Goal: Task Accomplishment & Management: Manage account settings

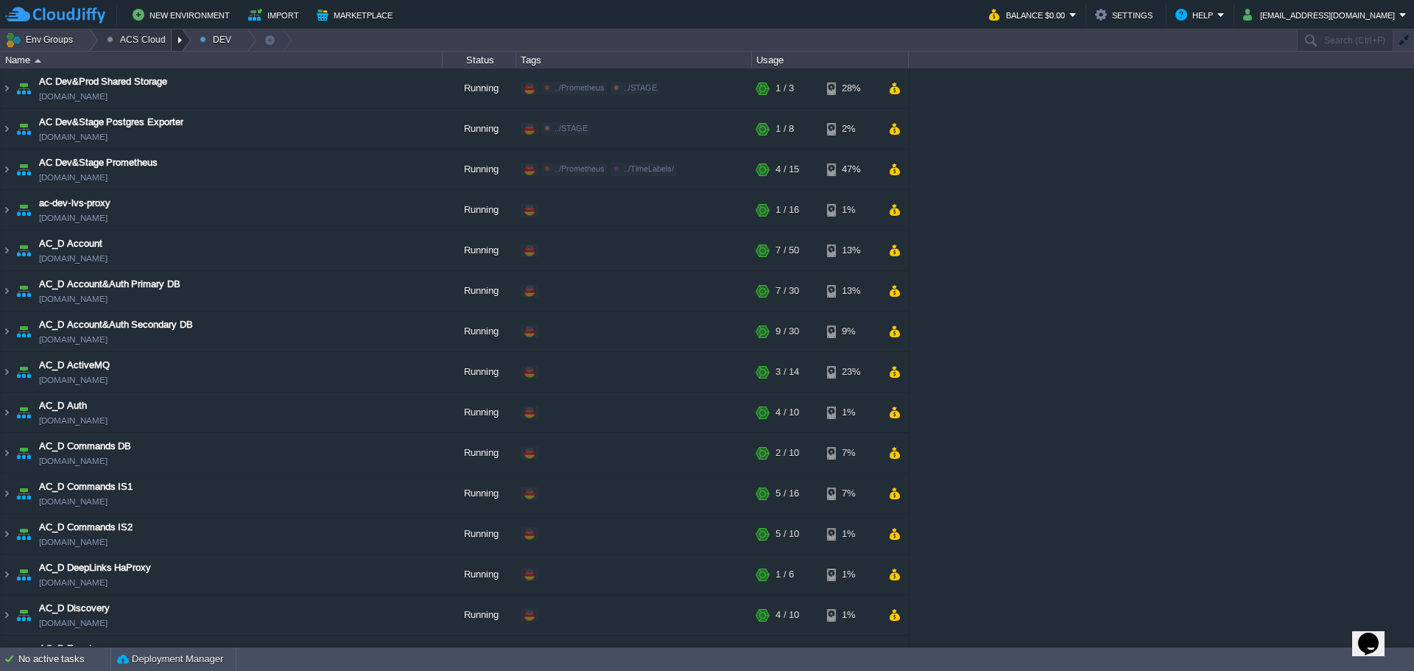
click at [172, 40] on div at bounding box center [182, 39] width 20 height 21
click at [141, 96] on span "STAGE" at bounding box center [135, 97] width 32 height 11
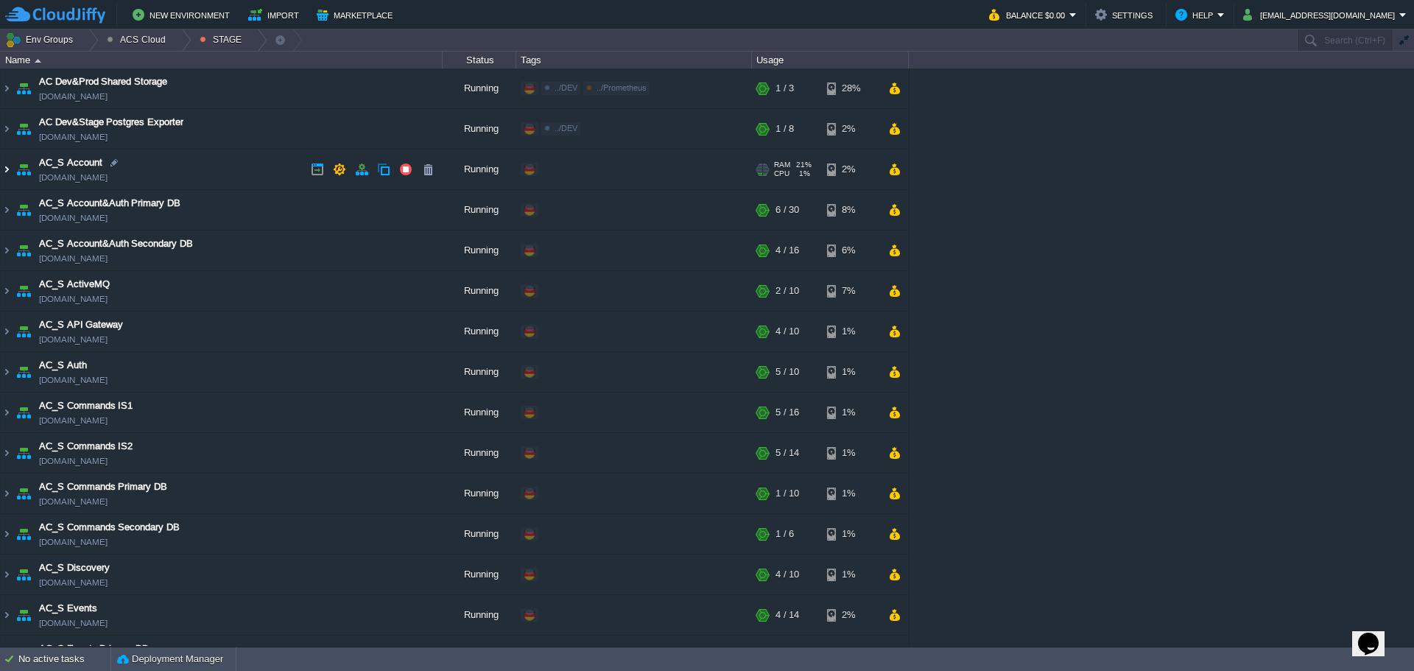
click at [7, 172] on img at bounding box center [7, 170] width 12 height 40
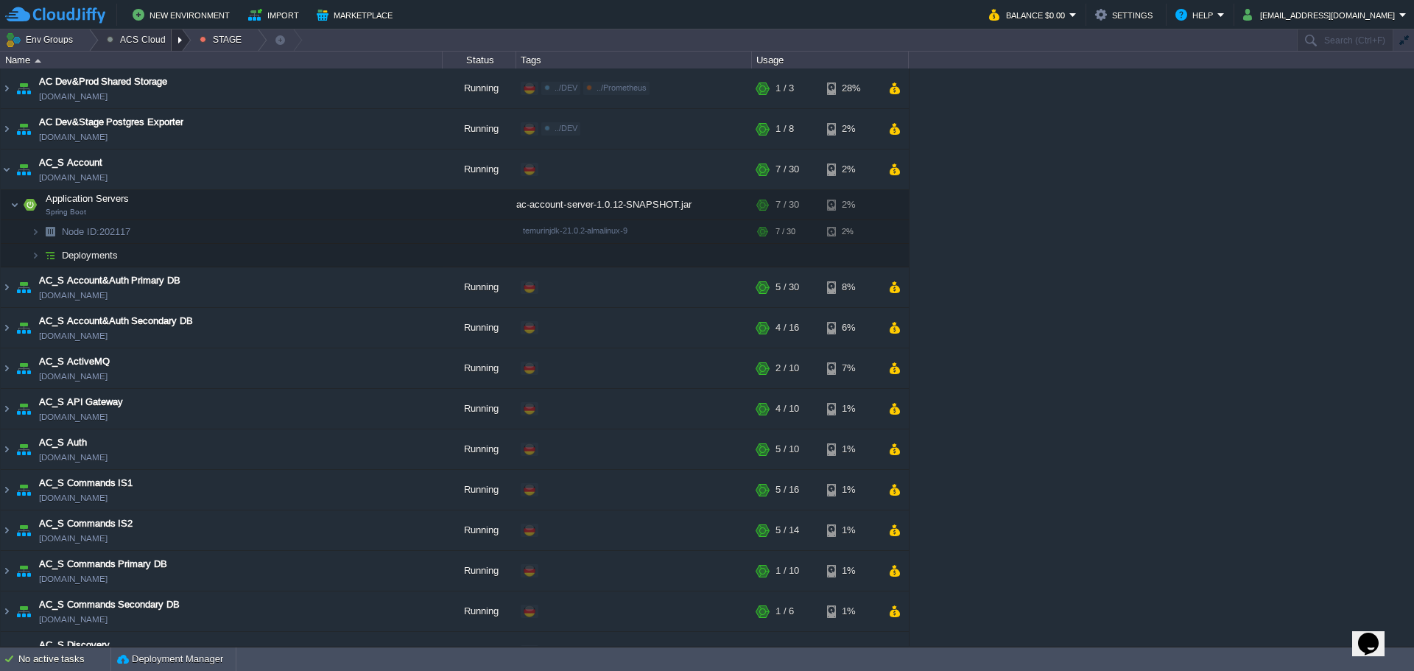
click at [180, 40] on div at bounding box center [182, 39] width 20 height 21
click at [149, 66] on link "DEV" at bounding box center [142, 63] width 87 height 16
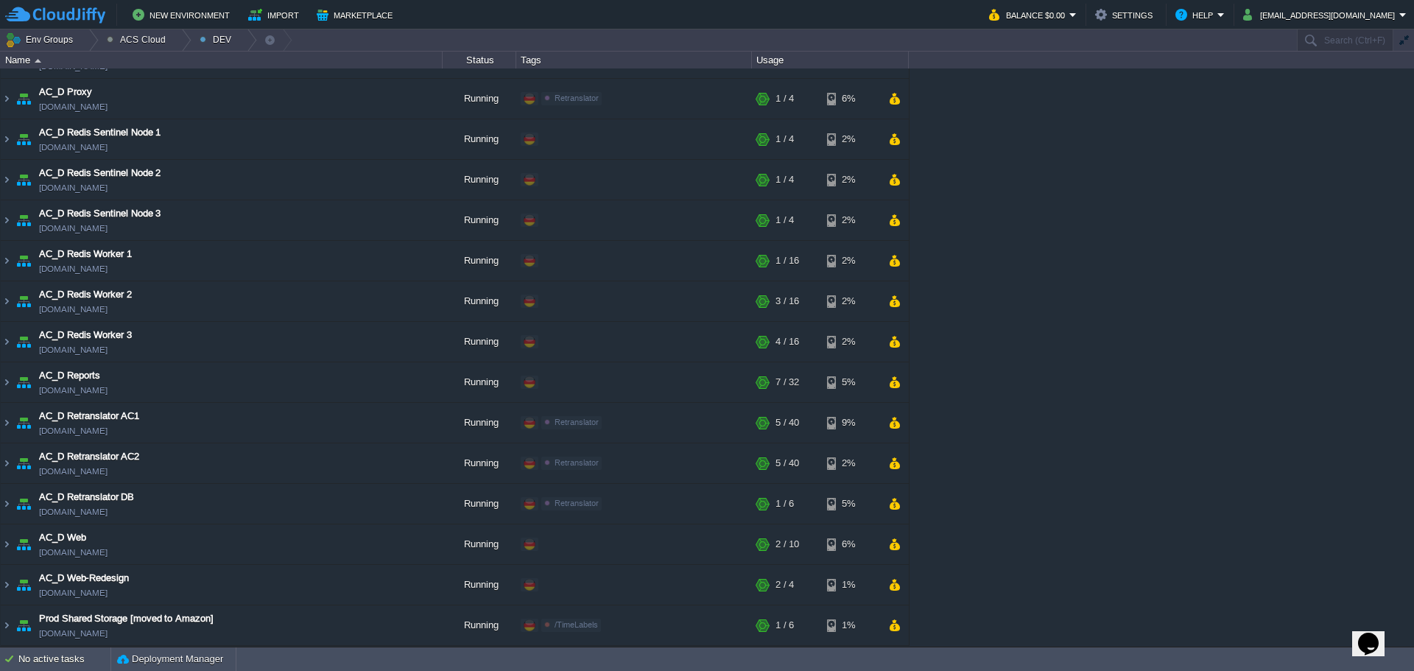
scroll to position [962, 0]
click at [12, 423] on img at bounding box center [7, 423] width 12 height 40
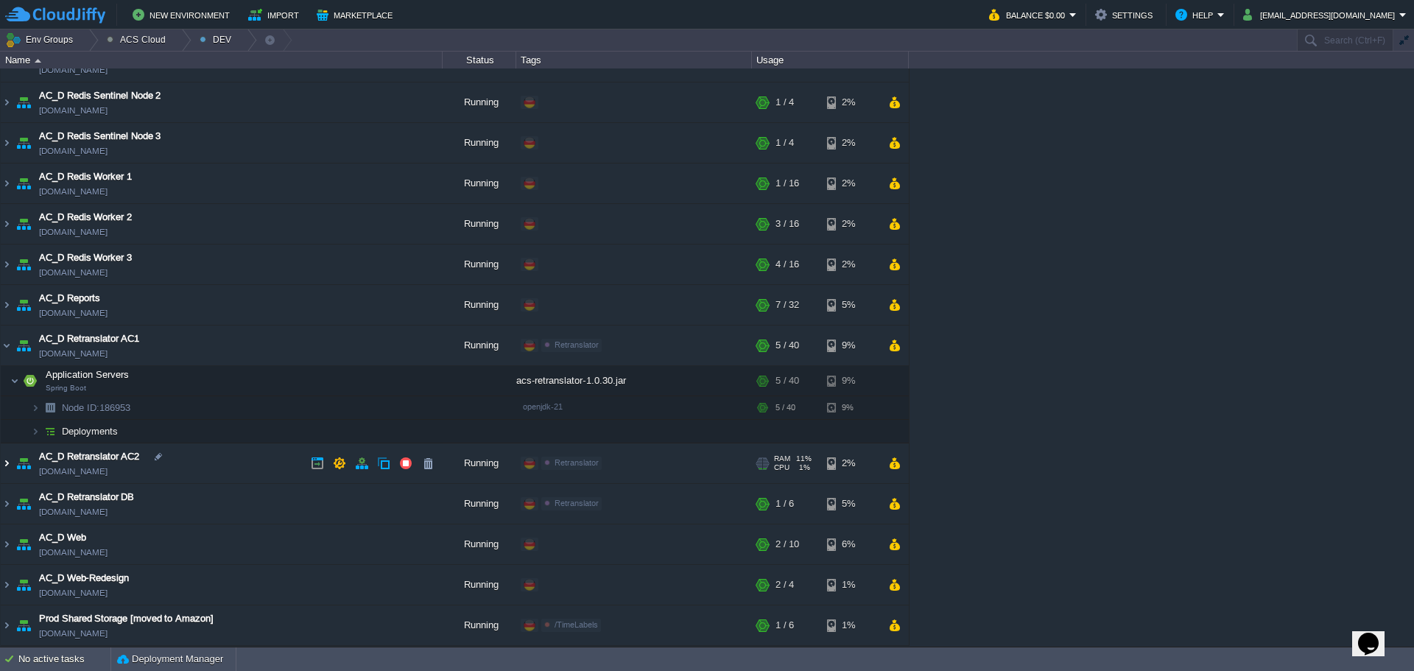
click at [7, 463] on img at bounding box center [7, 463] width 12 height 40
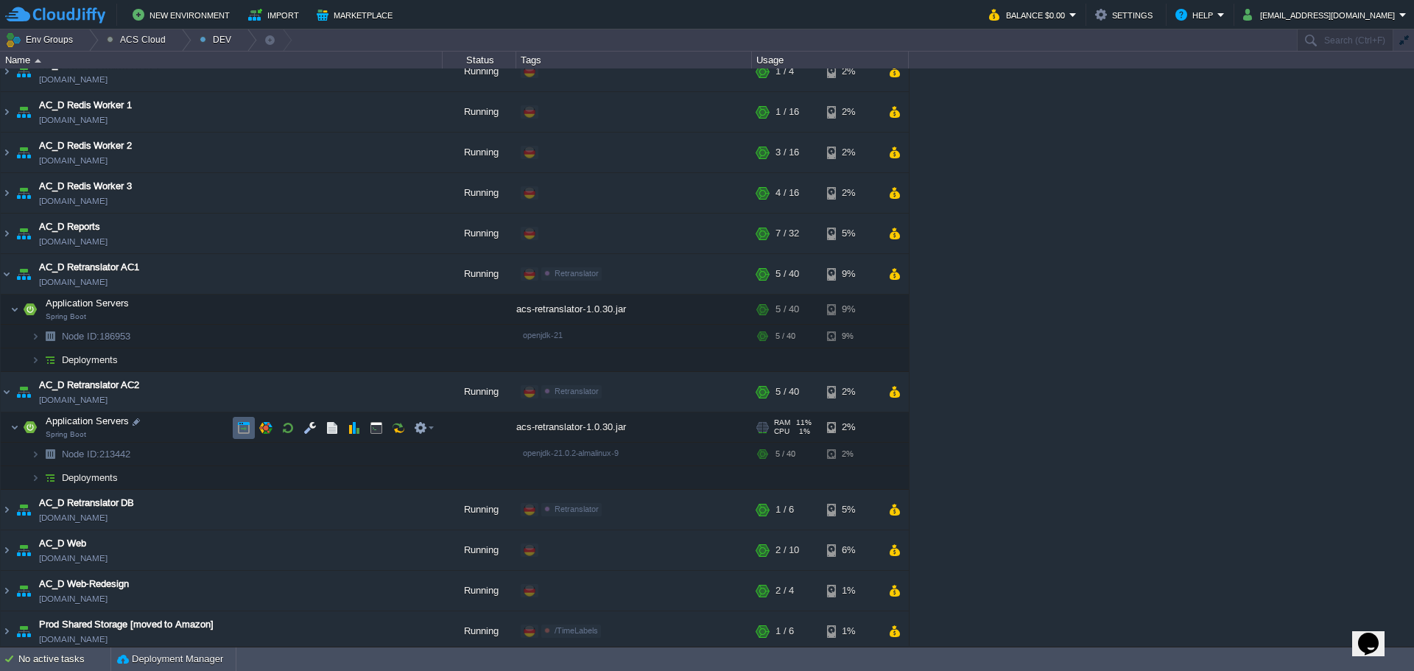
scroll to position [1113, 0]
click at [328, 306] on button "button" at bounding box center [332, 305] width 13 height 13
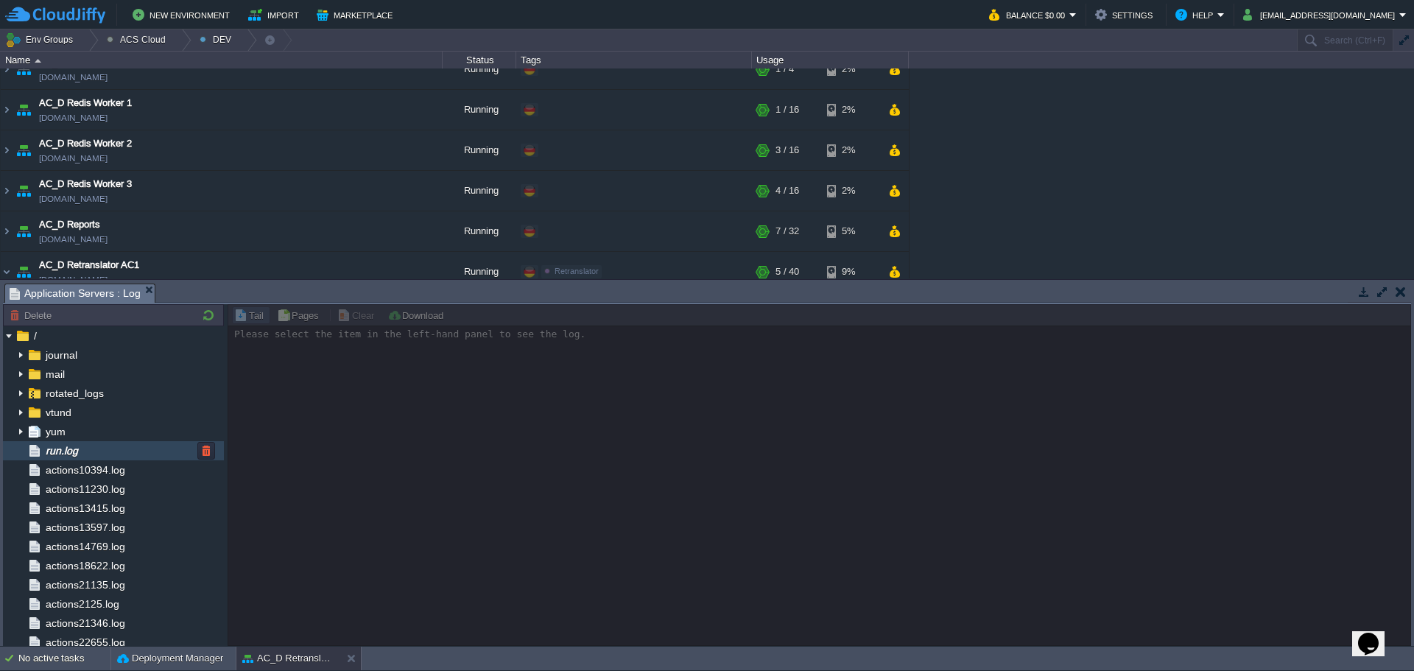
click at [102, 458] on div "run.log" at bounding box center [113, 450] width 221 height 19
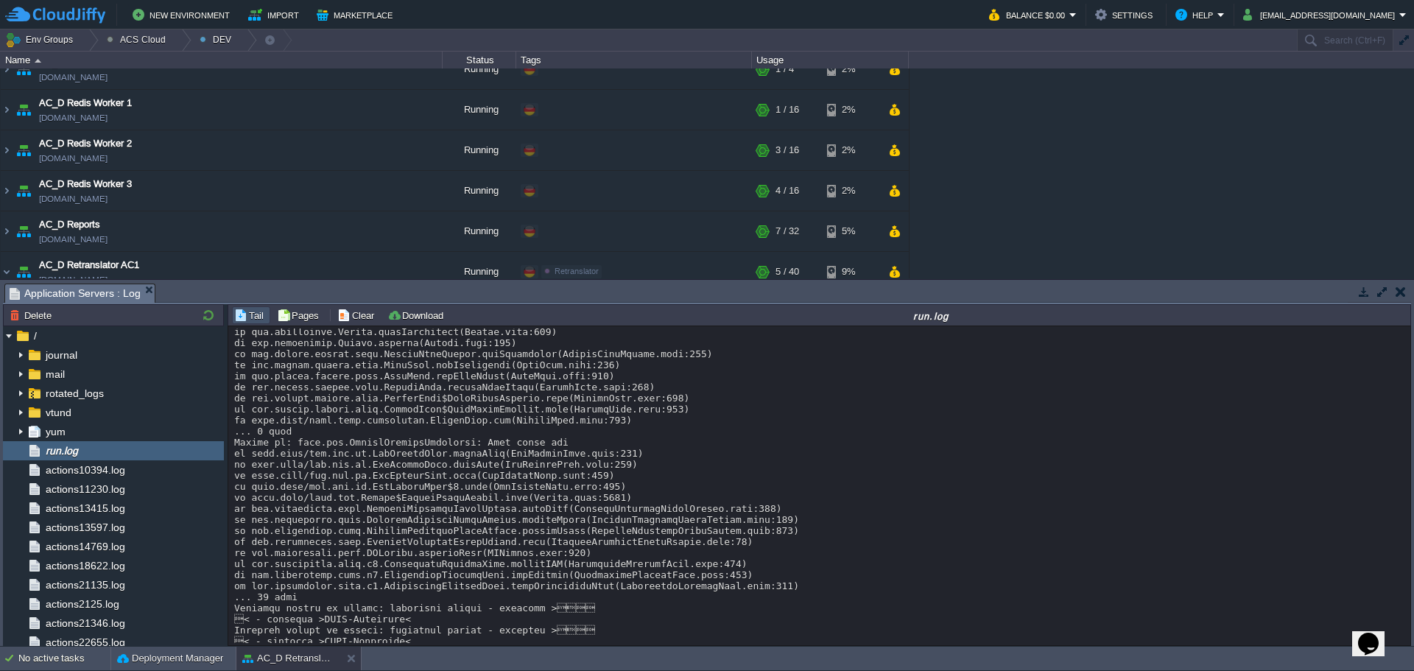
scroll to position [10797, 0]
click at [354, 320] on button "Clear" at bounding box center [357, 315] width 41 height 13
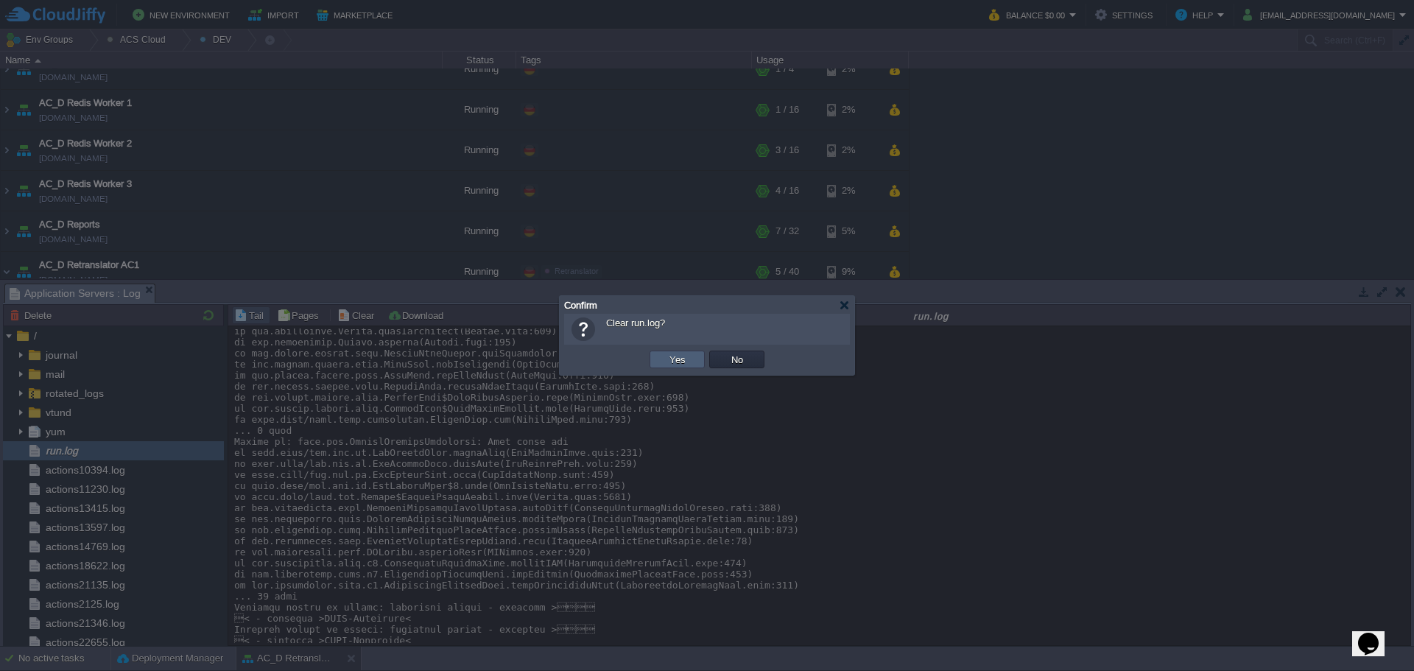
click at [693, 362] on td "Yes" at bounding box center [677, 360] width 55 height 18
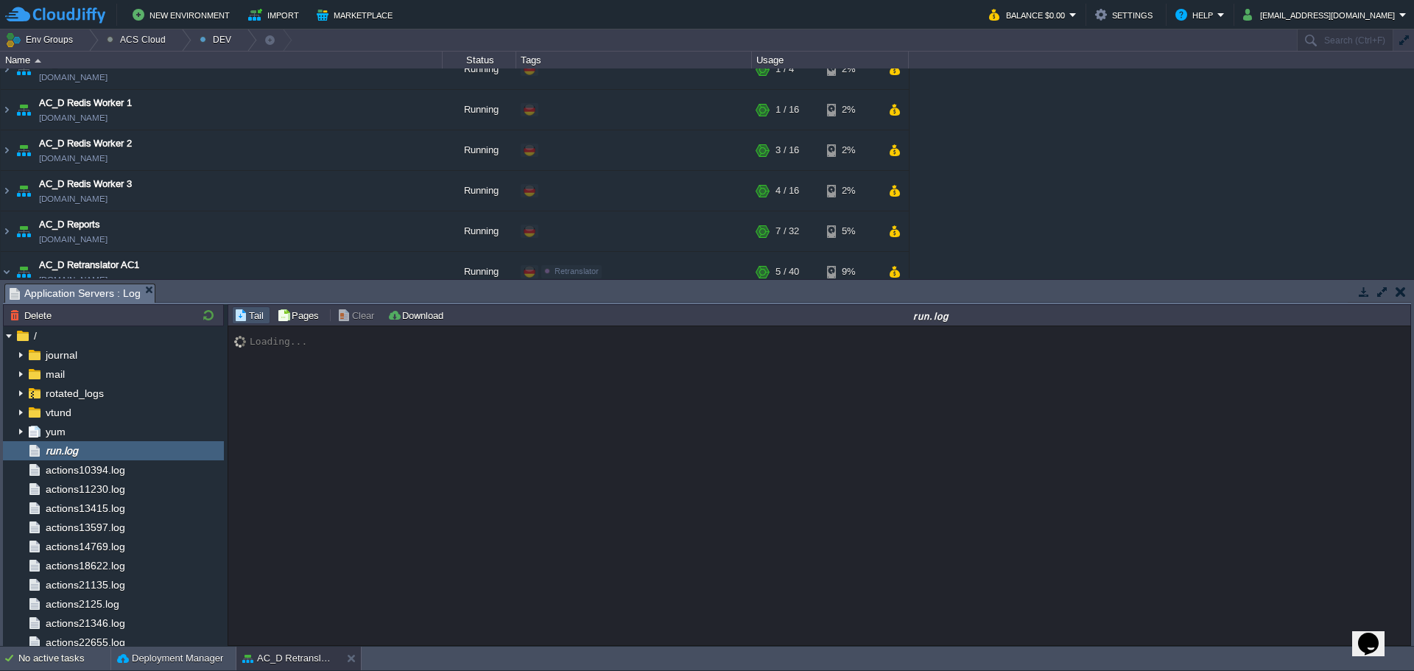
scroll to position [0, 0]
drag, startPoint x: 350, startPoint y: 654, endPoint x: 370, endPoint y: 633, distance: 29.7
click at [350, 654] on button at bounding box center [354, 658] width 15 height 15
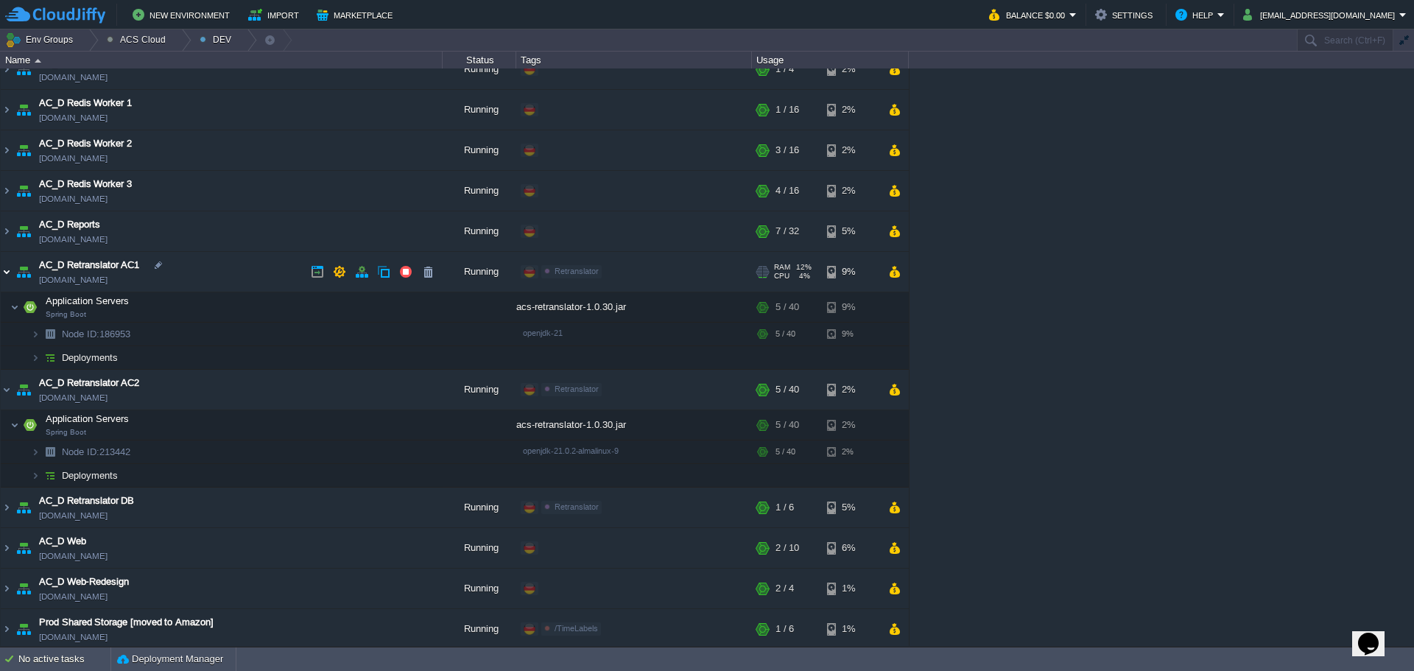
click at [2, 277] on img at bounding box center [7, 272] width 12 height 40
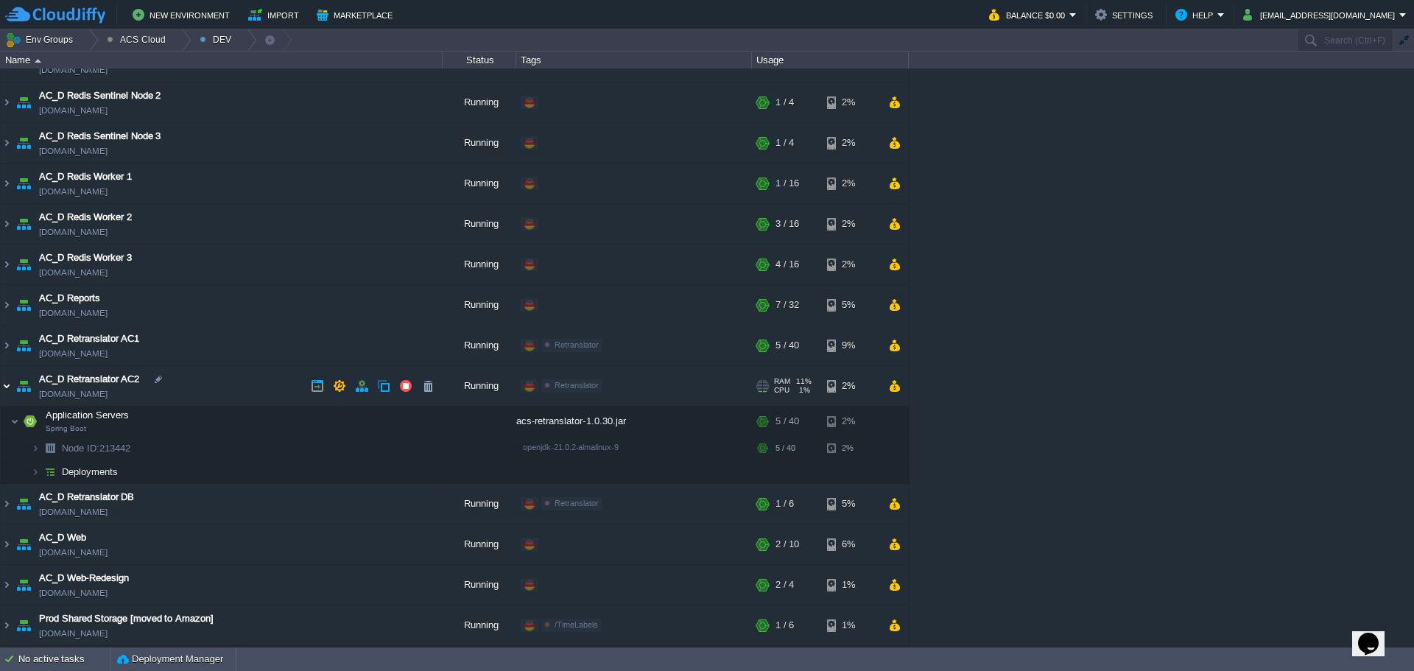
click at [7, 390] on img at bounding box center [7, 386] width 12 height 40
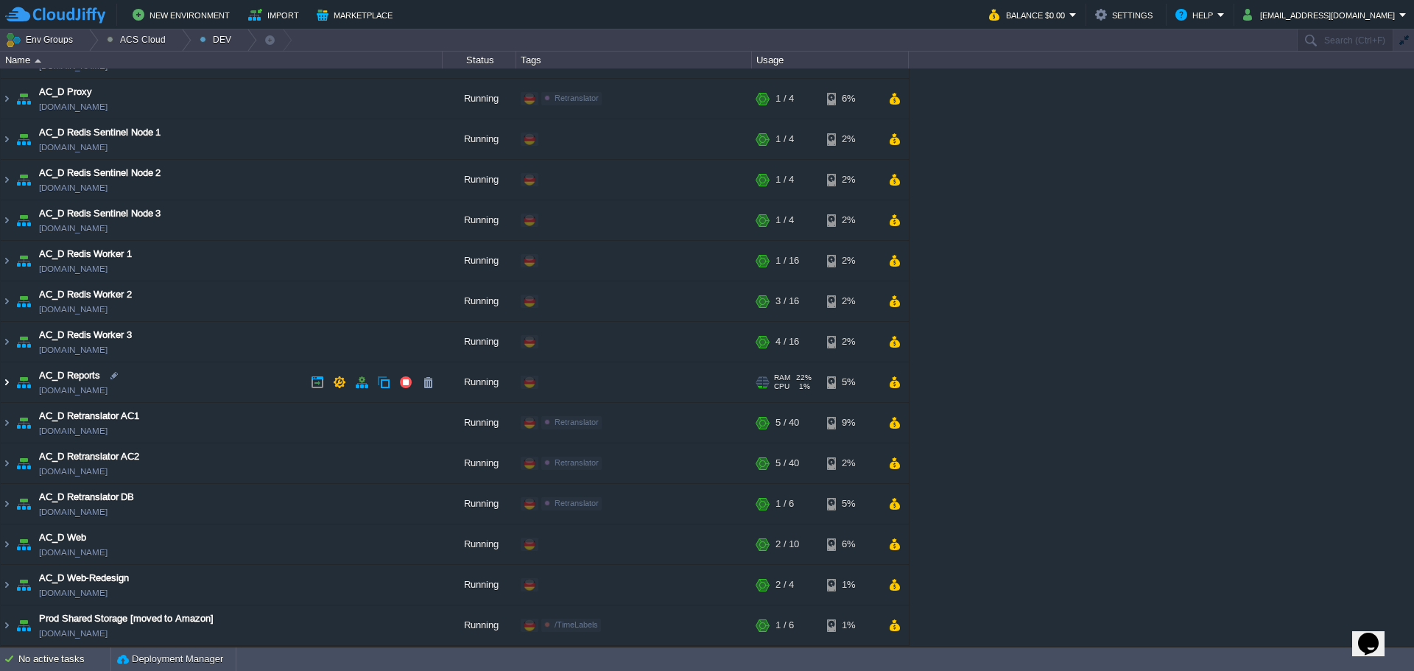
scroll to position [962, 0]
click at [172, 34] on div at bounding box center [182, 39] width 20 height 21
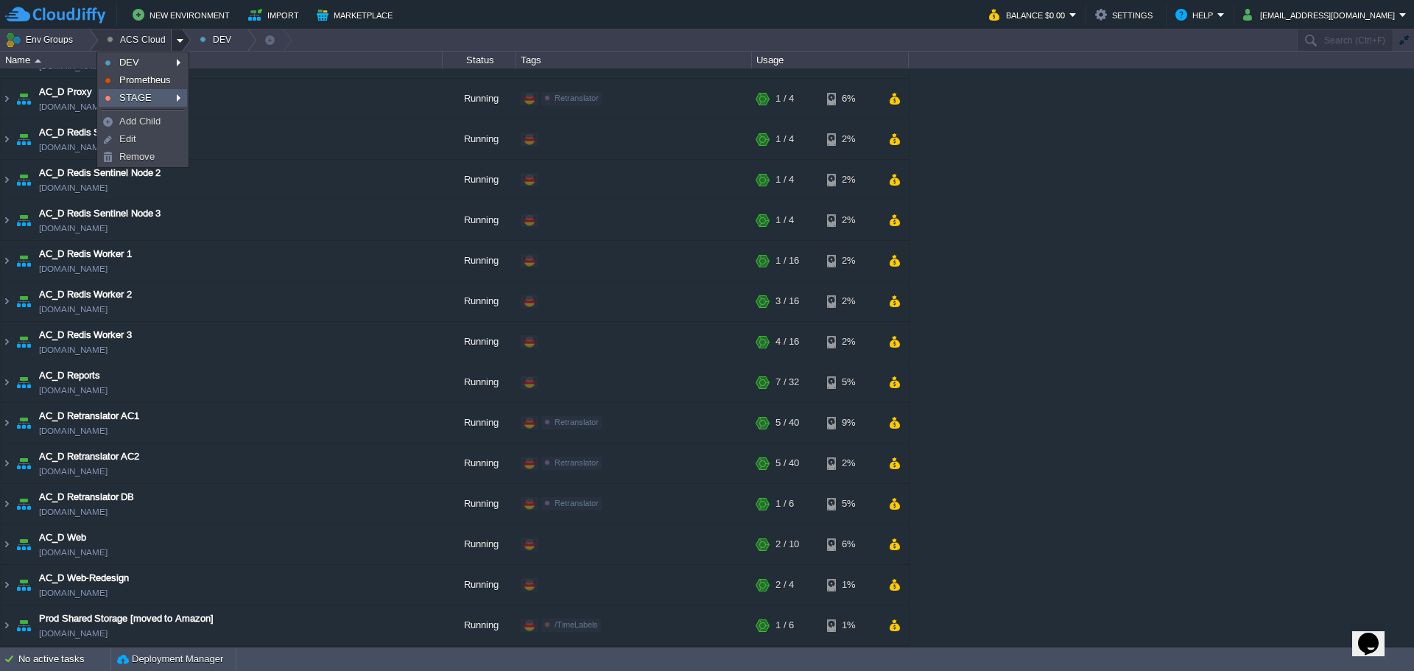
click at [152, 97] on link "STAGE" at bounding box center [142, 98] width 87 height 16
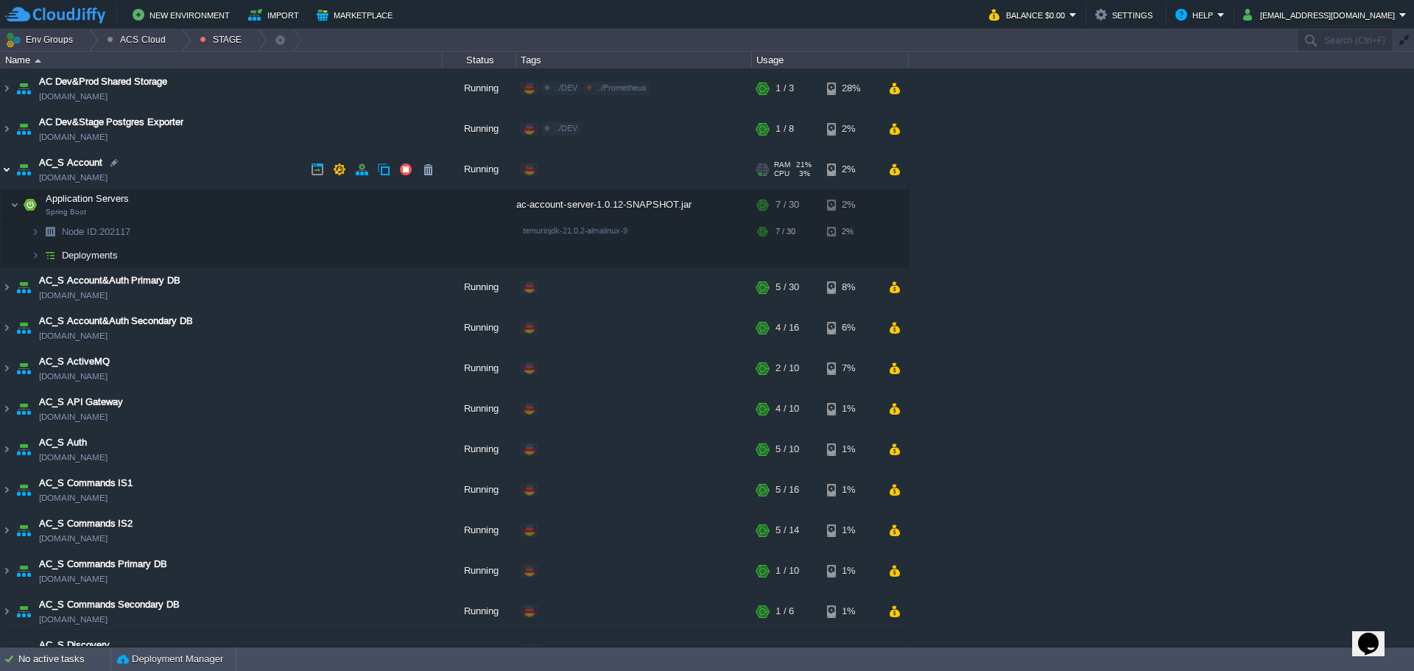
click at [9, 170] on img at bounding box center [7, 170] width 12 height 40
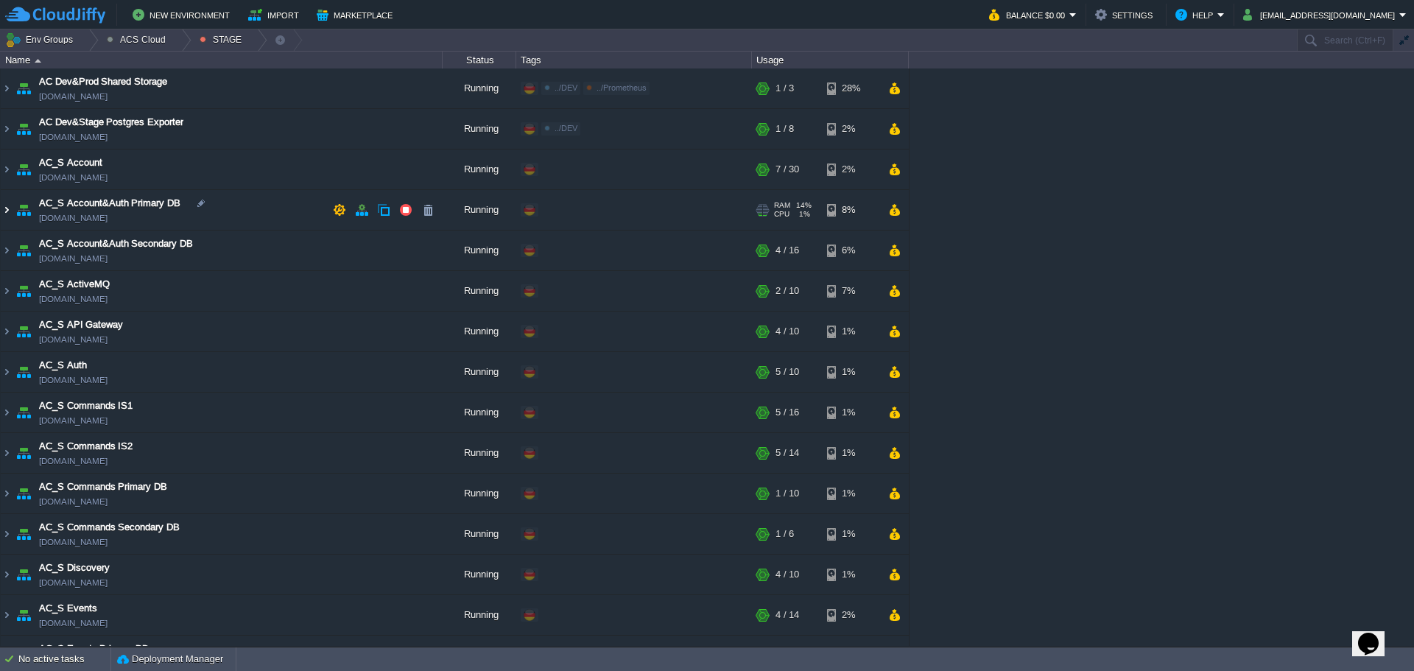
click at [11, 208] on img at bounding box center [7, 210] width 12 height 40
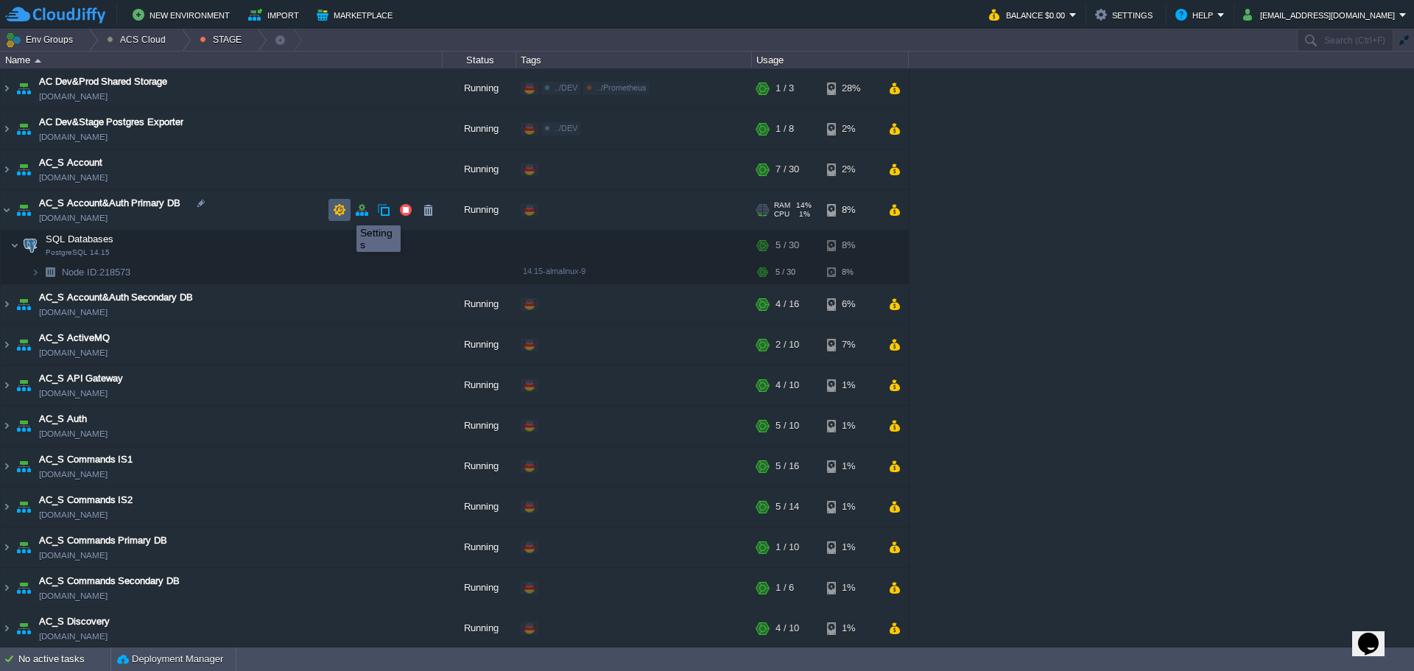
click at [345, 212] on button "button" at bounding box center [339, 209] width 13 height 13
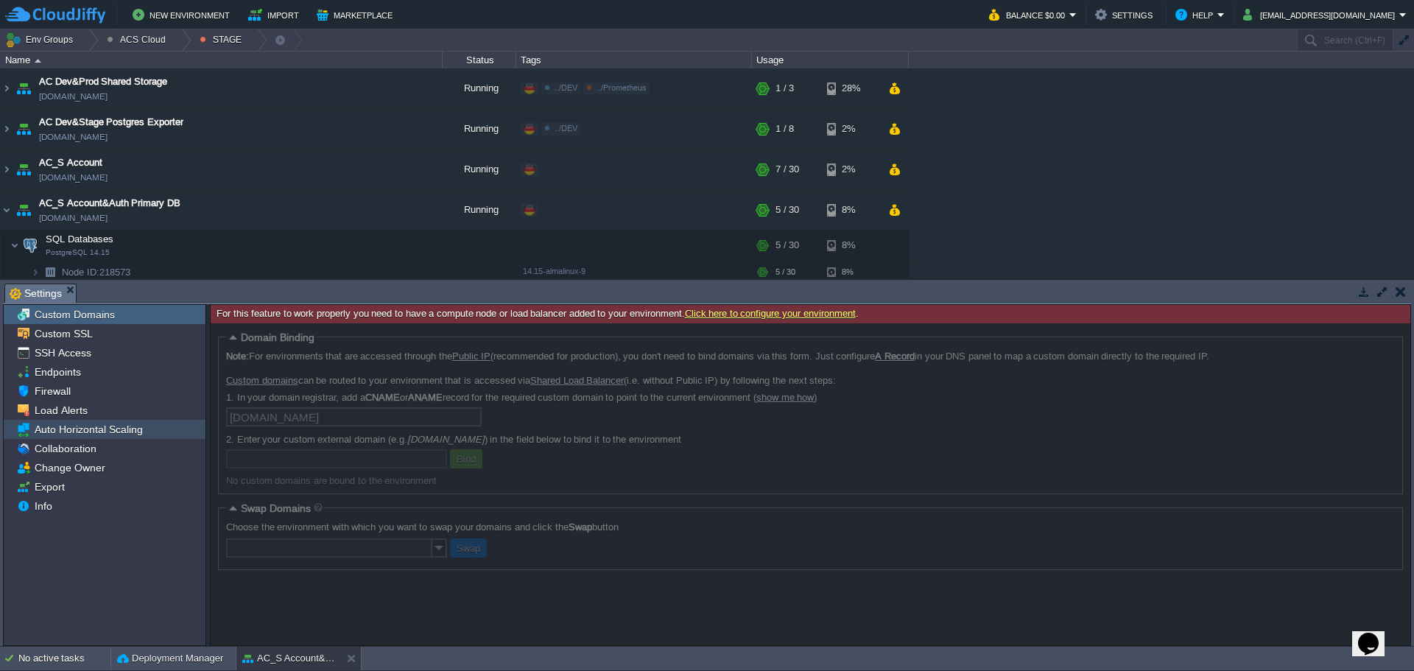
click at [97, 431] on span "Auto Horizontal Scaling" at bounding box center [88, 429] width 113 height 13
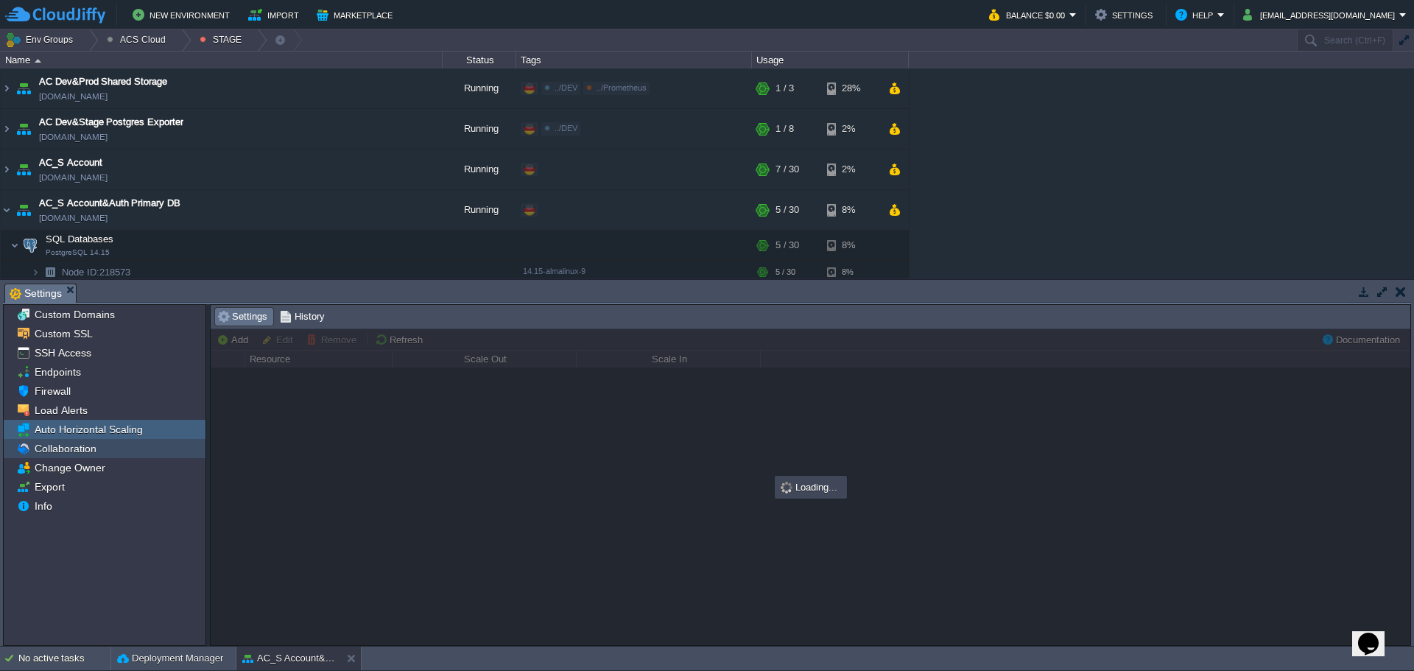
click at [98, 448] on div "Collaboration" at bounding box center [105, 448] width 202 height 19
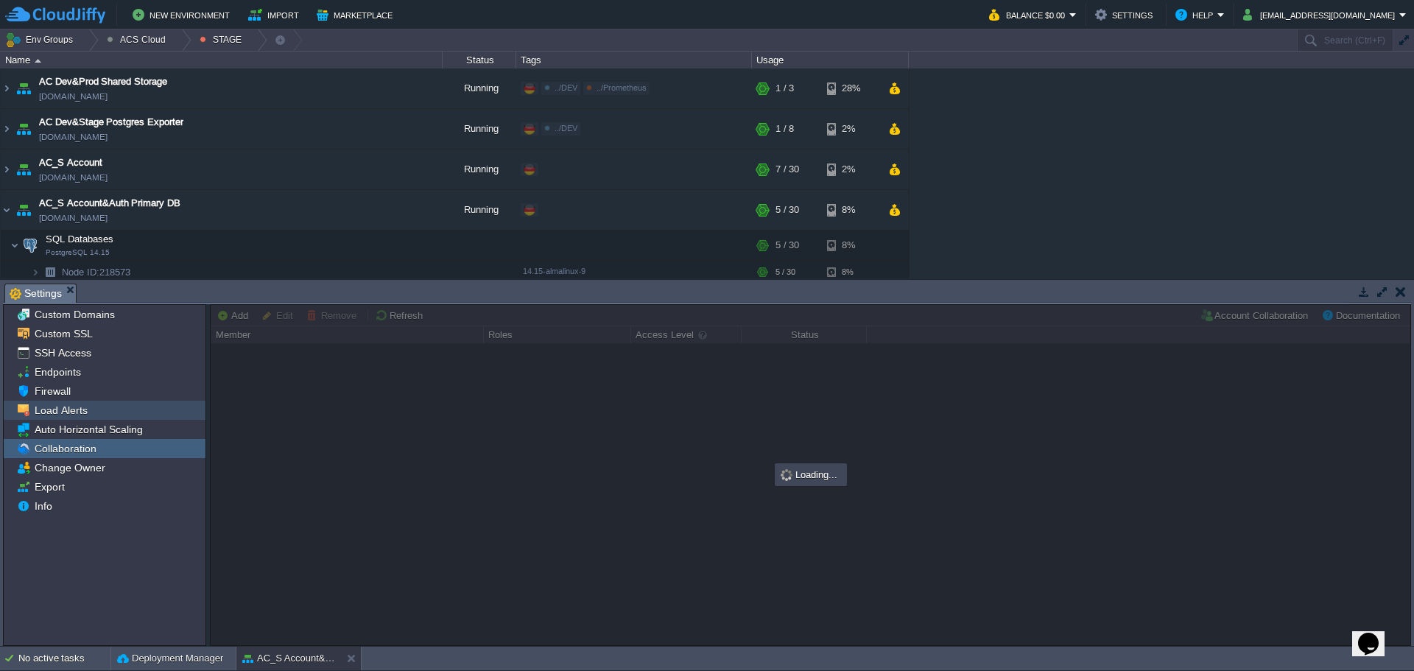
click at [94, 415] on div "Load Alerts" at bounding box center [105, 410] width 202 height 19
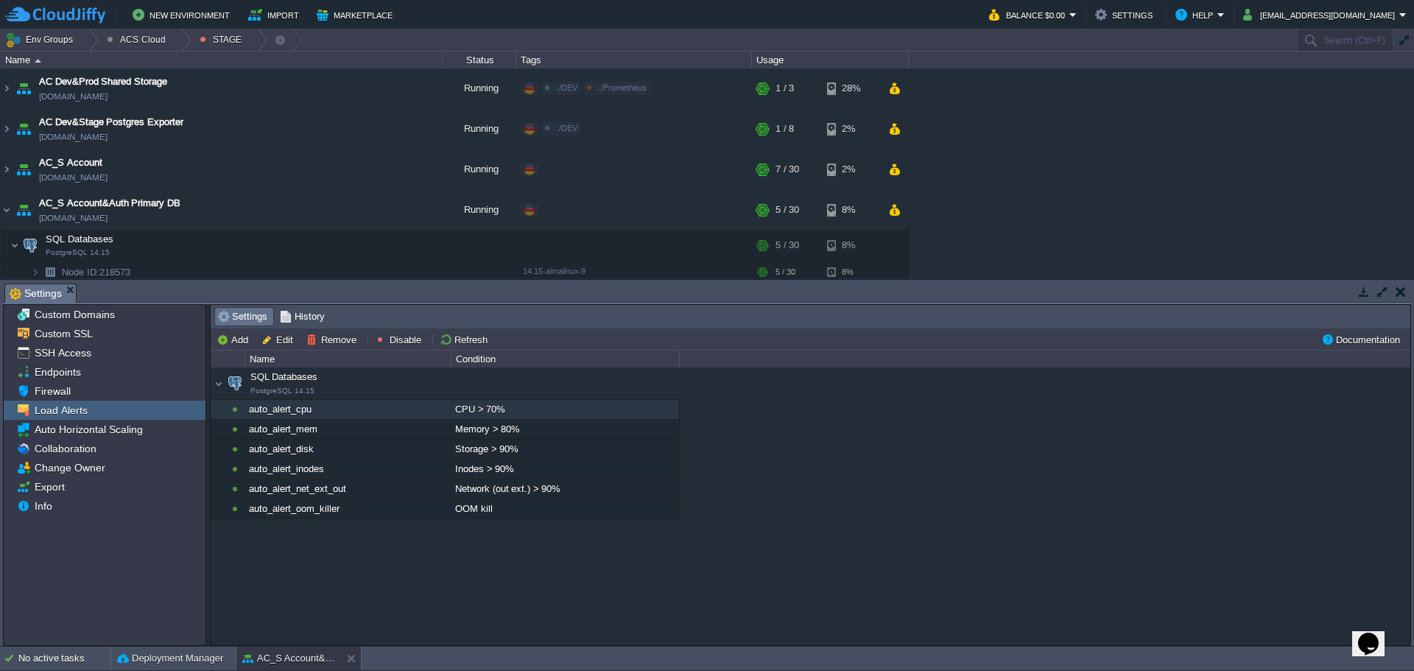
click at [517, 411] on div "CPU > 70%" at bounding box center [565, 409] width 227 height 19
click at [495, 411] on div "CPU > 70%" at bounding box center [565, 409] width 227 height 19
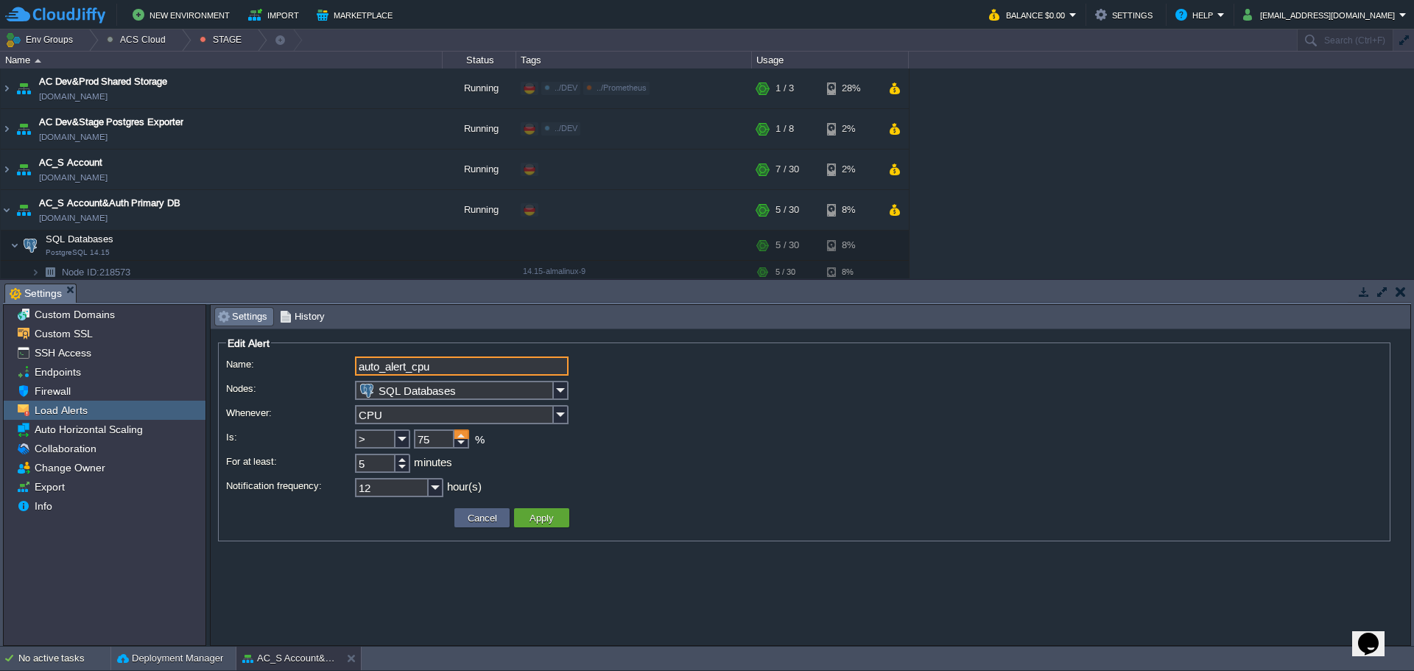
click at [462, 432] on div at bounding box center [461, 434] width 15 height 10
type input "90"
click at [461, 432] on div at bounding box center [461, 434] width 15 height 10
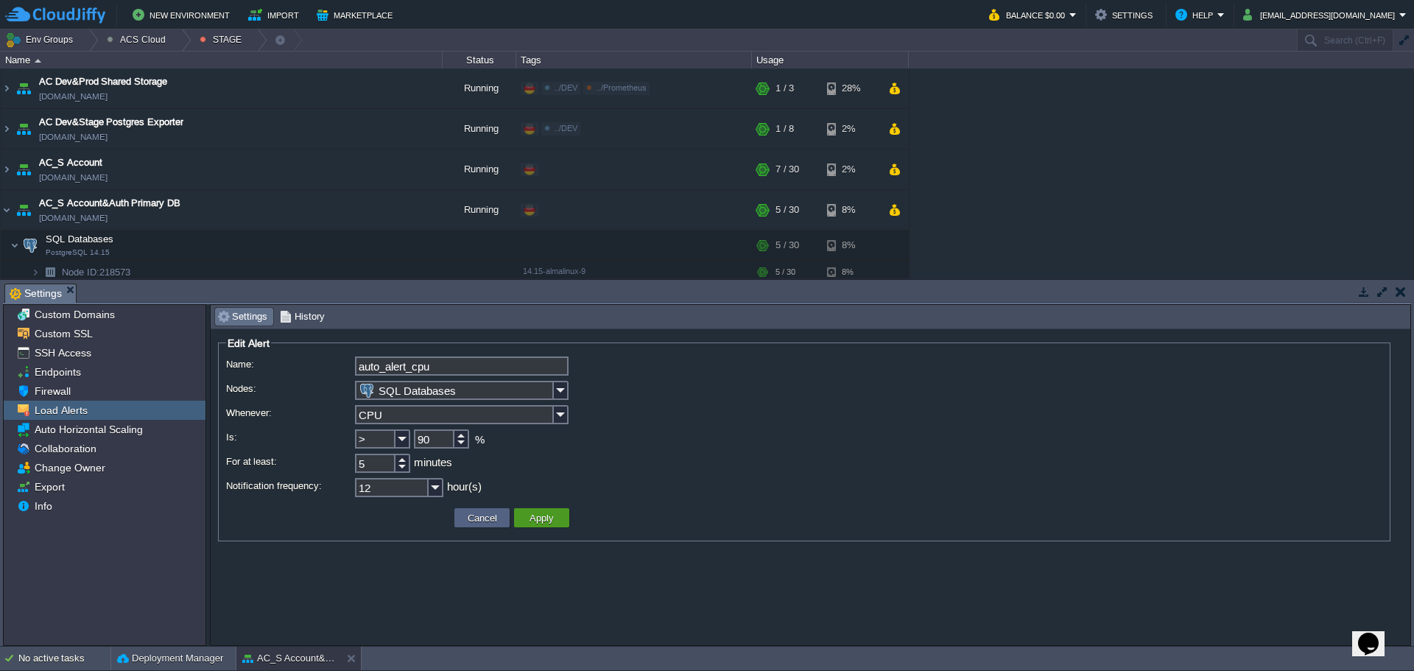
click at [555, 518] on button "Apply" at bounding box center [541, 517] width 33 height 13
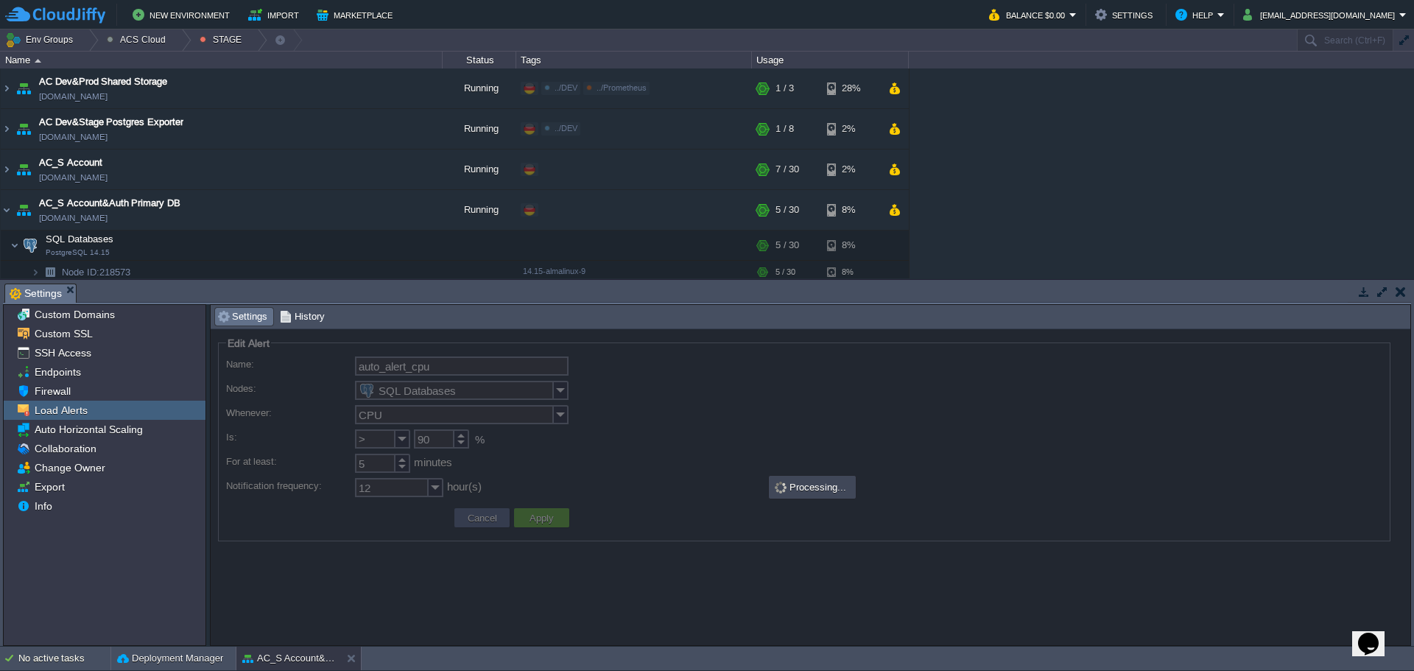
type input "Cloudlets (Memory, CPU)"
type input "1"
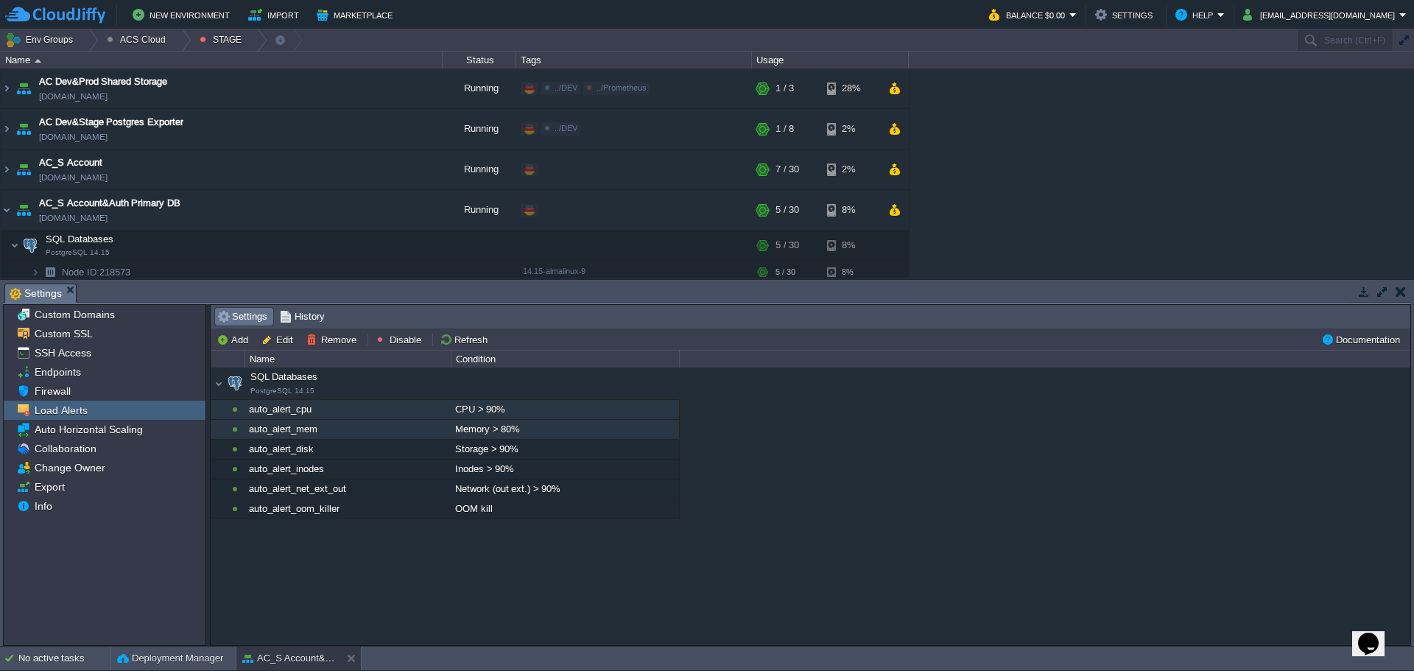
click at [553, 432] on div "Memory > 80%" at bounding box center [565, 429] width 227 height 19
type input "auto_alert_mem"
type input "SQL Databases"
type input "Memory"
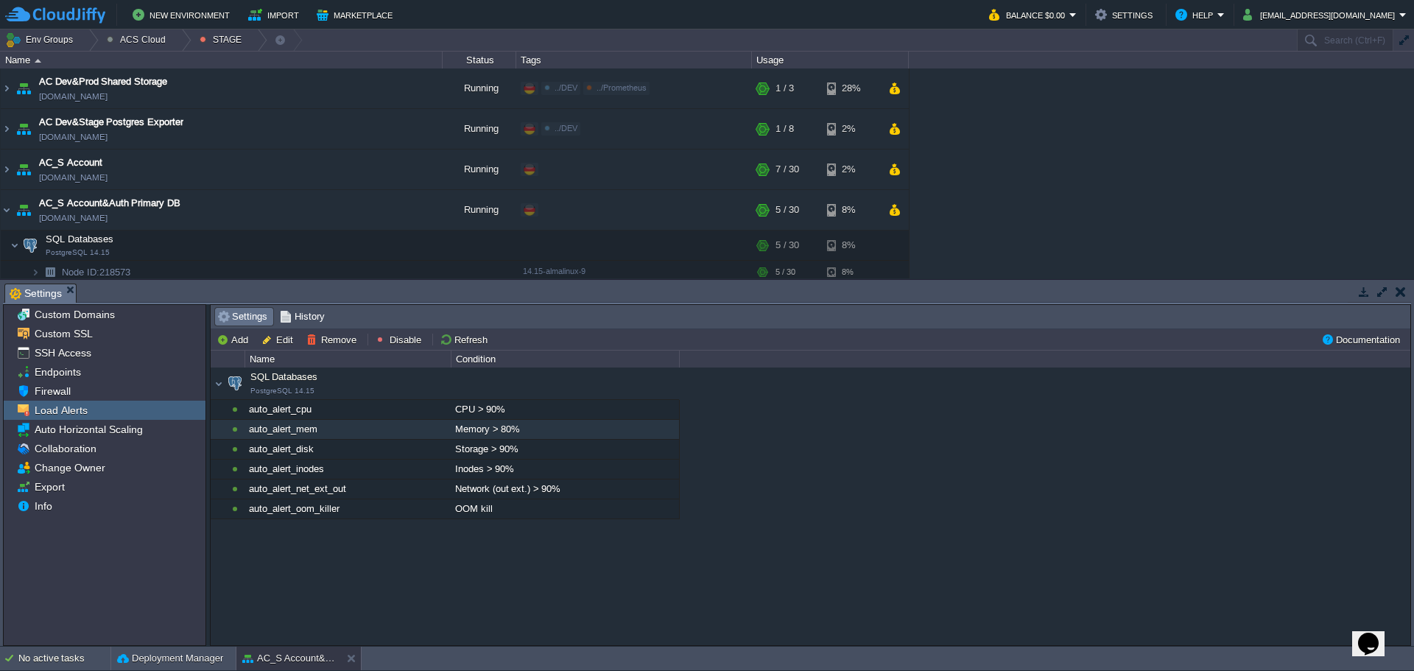
type input ">"
type input "80"
type input "10"
type input "12"
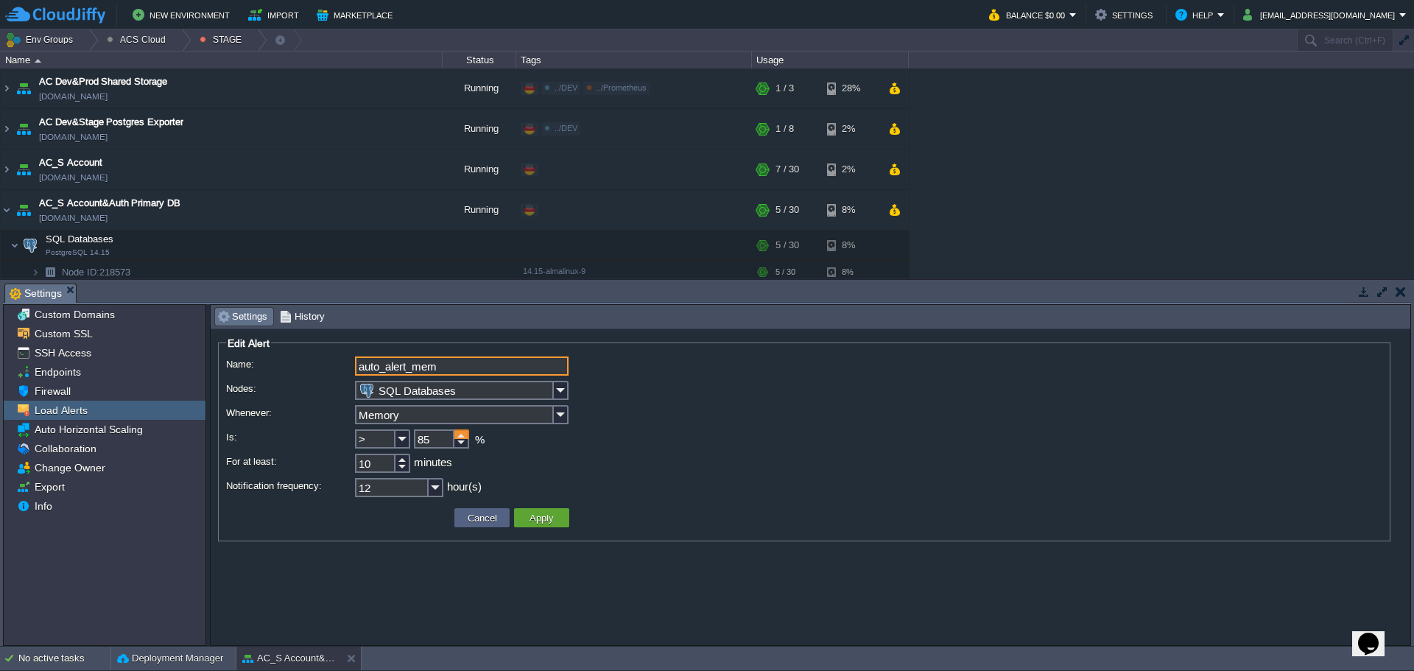
click at [462, 435] on div at bounding box center [461, 434] width 15 height 10
type input "90"
click at [462, 435] on div at bounding box center [461, 434] width 15 height 10
click at [530, 516] on button "Apply" at bounding box center [541, 517] width 33 height 13
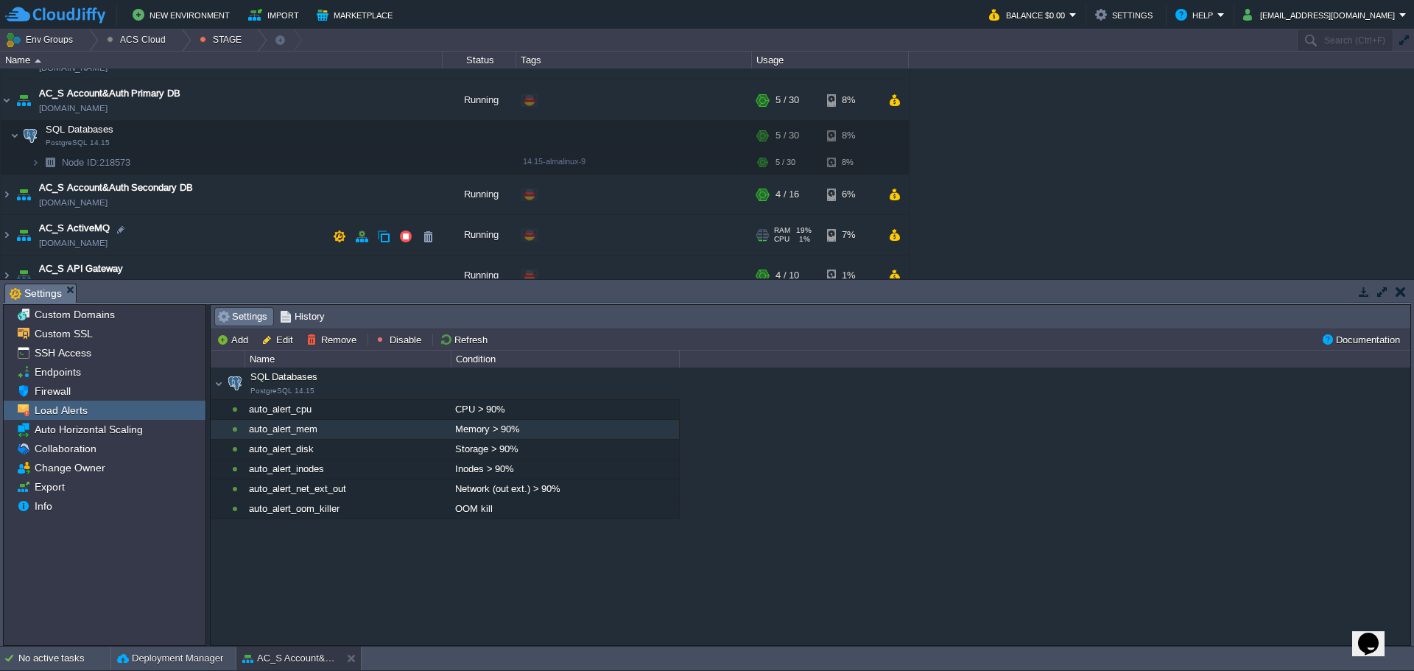
scroll to position [147, 0]
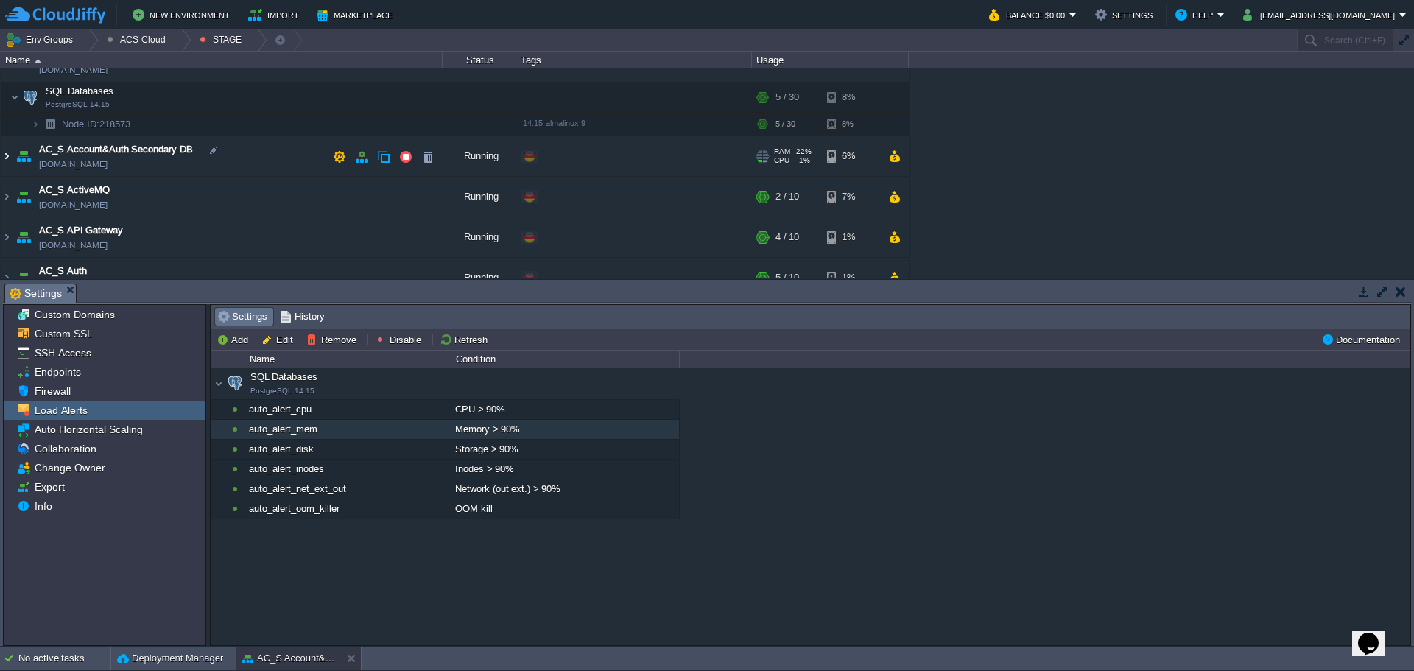
click at [4, 155] on img at bounding box center [7, 157] width 12 height 40
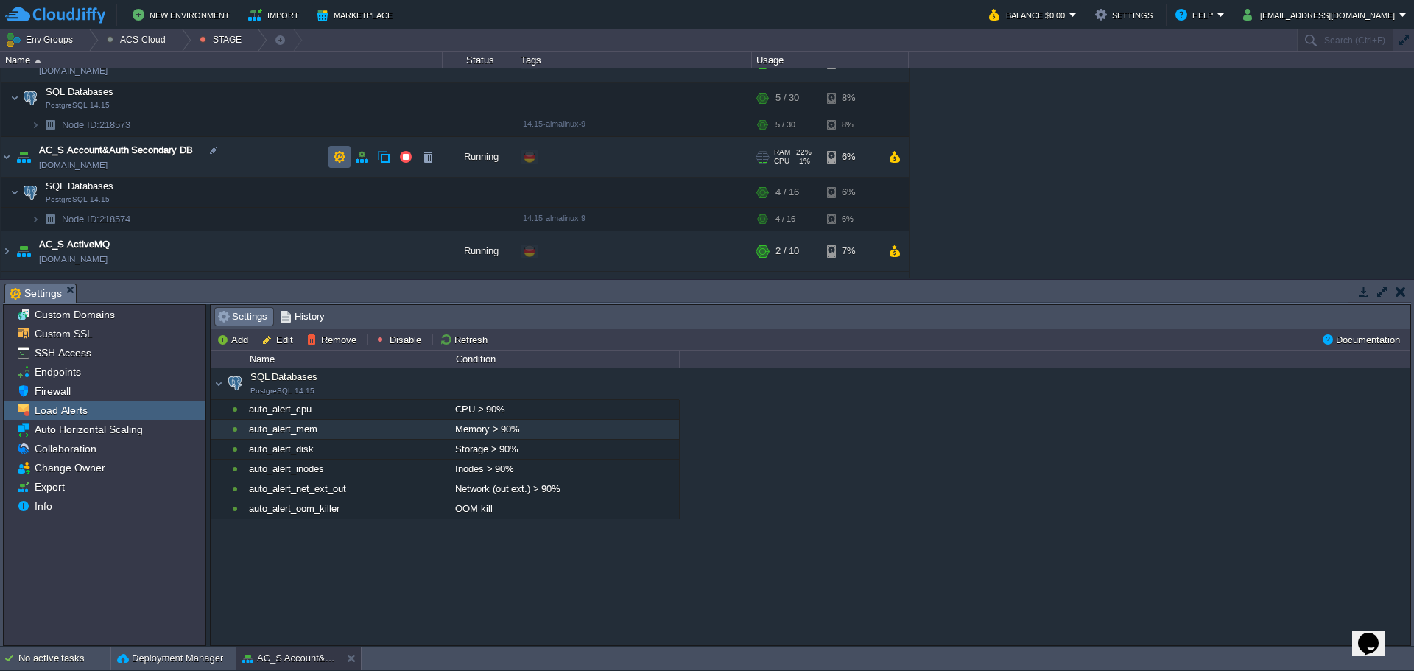
click at [338, 160] on button "button" at bounding box center [339, 156] width 13 height 13
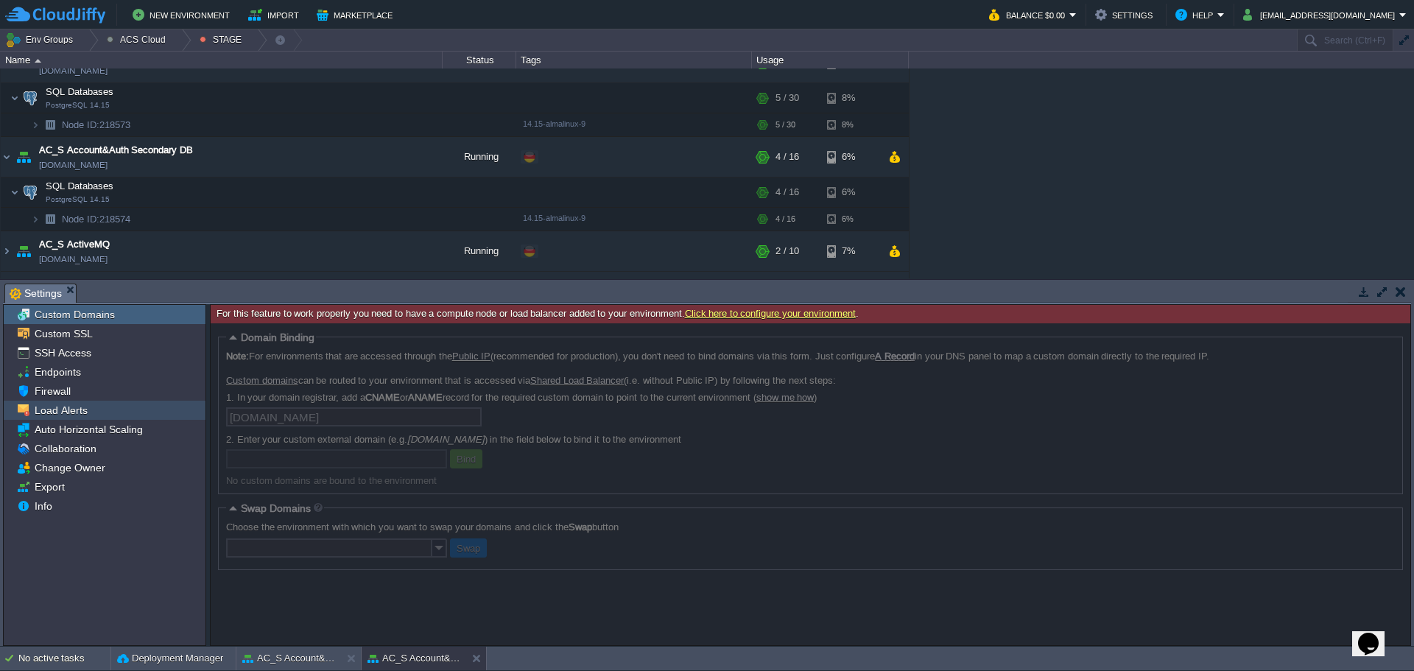
click at [80, 409] on span "Load Alerts" at bounding box center [61, 410] width 58 height 13
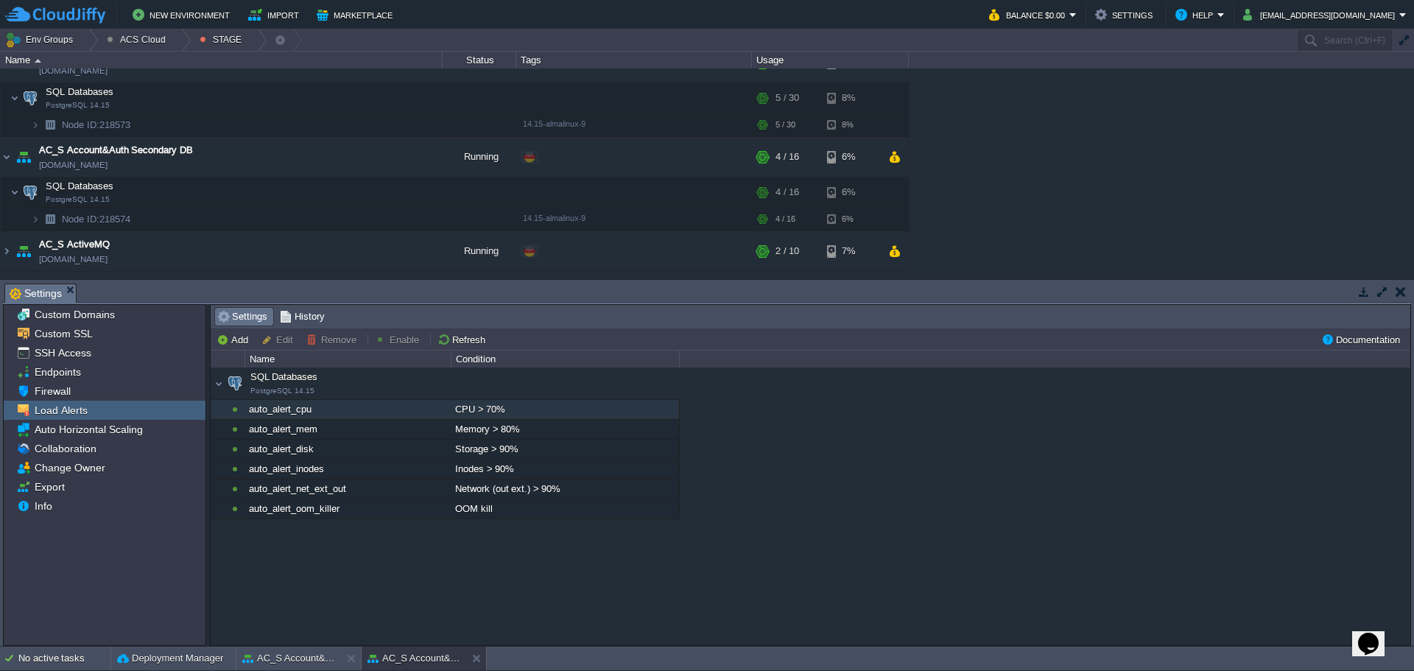
click at [521, 414] on div "CPU > 70%" at bounding box center [565, 409] width 227 height 19
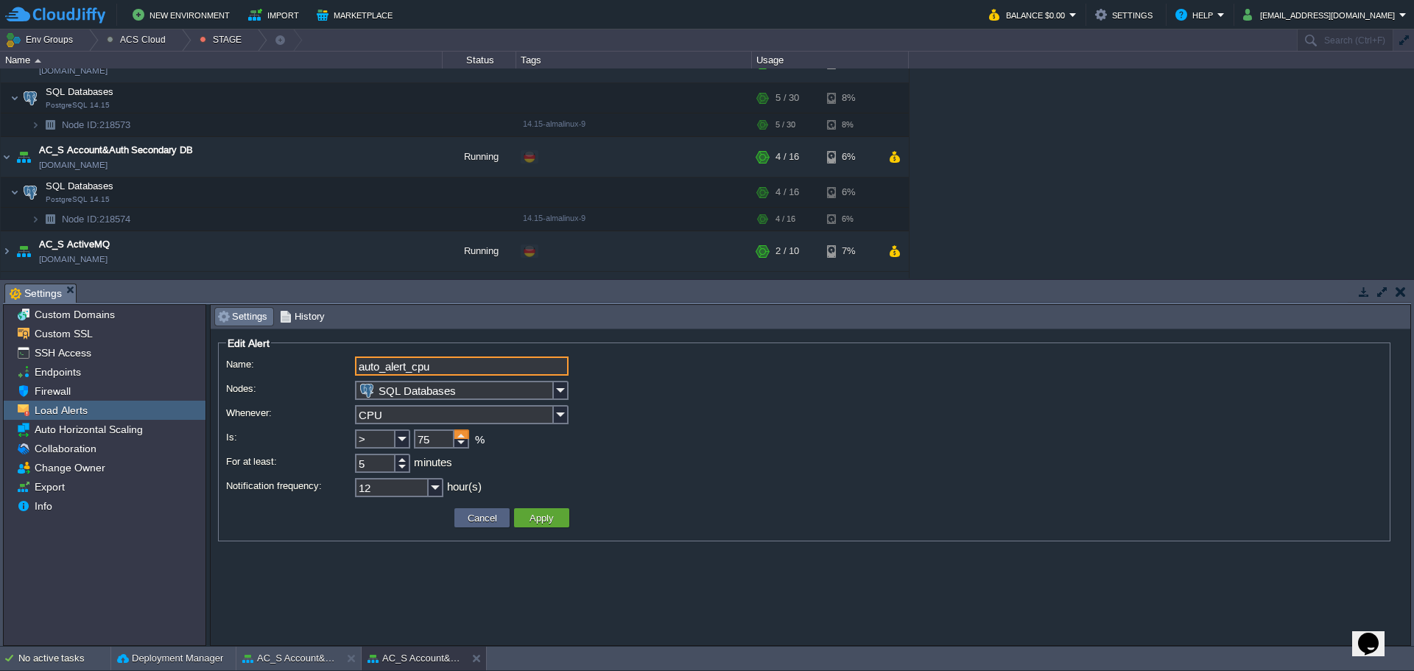
click at [466, 432] on div at bounding box center [461, 434] width 15 height 10
type input "90"
click at [466, 432] on div at bounding box center [461, 434] width 15 height 10
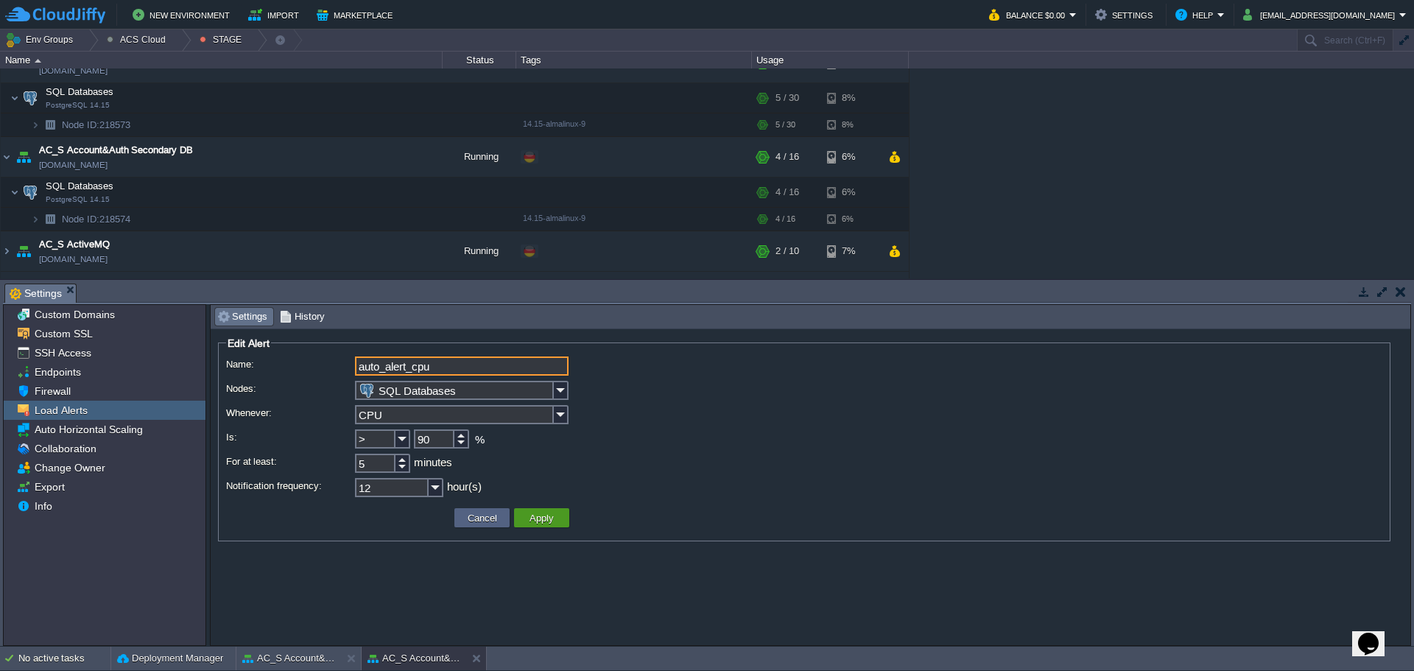
click at [558, 518] on button "Apply" at bounding box center [541, 517] width 33 height 13
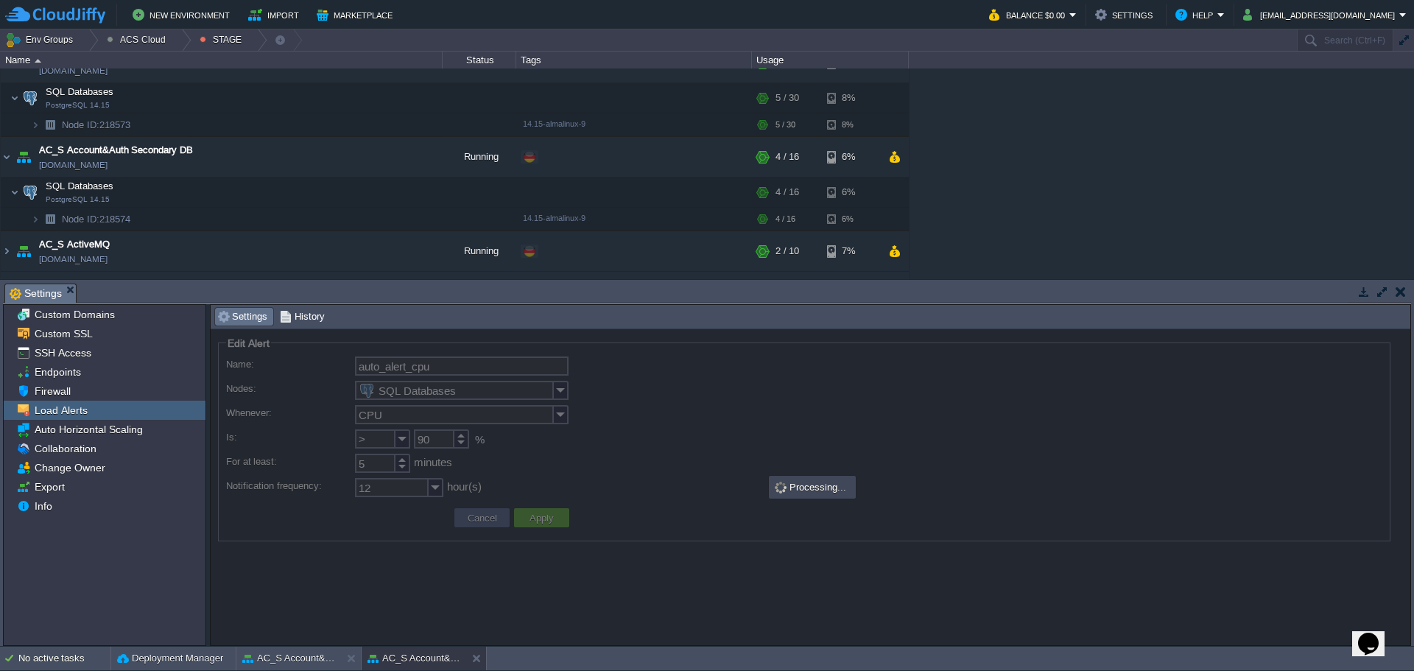
type input "Cloudlets (Memory, CPU)"
type input "1"
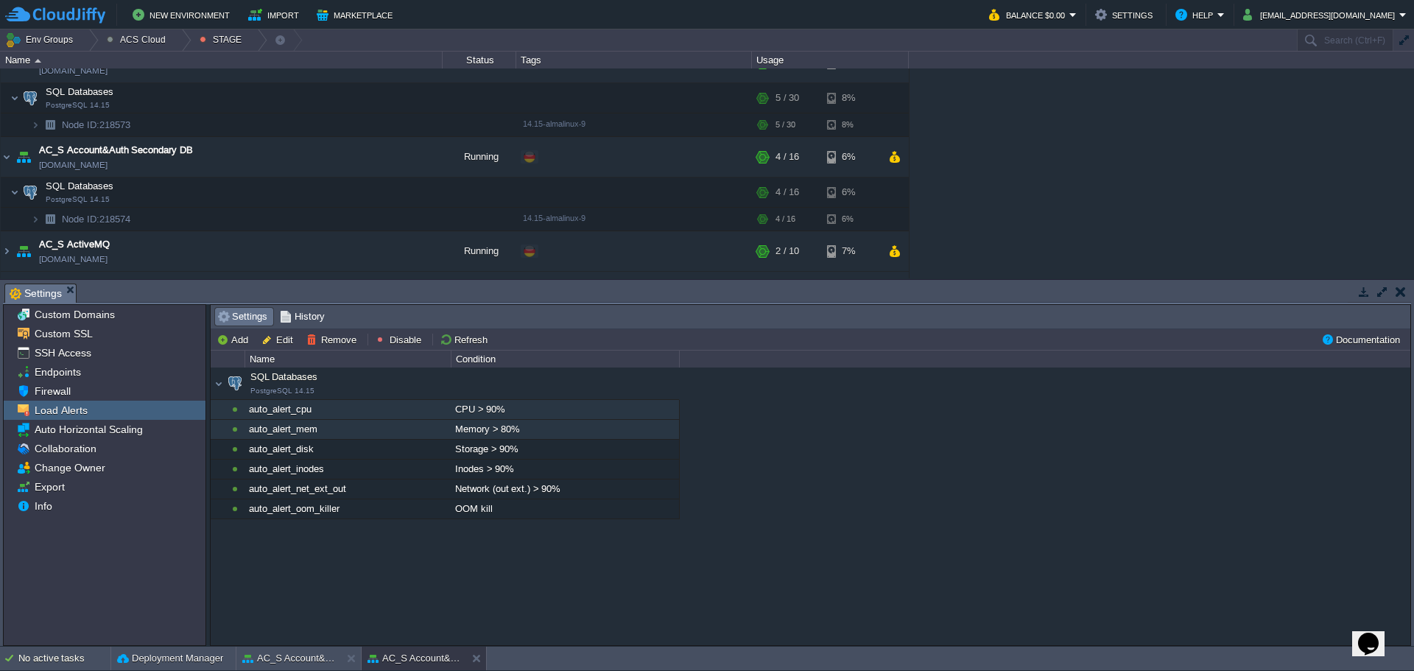
click at [510, 432] on div "Memory > 80%" at bounding box center [565, 429] width 227 height 19
type input "auto_alert_mem"
type input "SQL Databases"
type input "Memory"
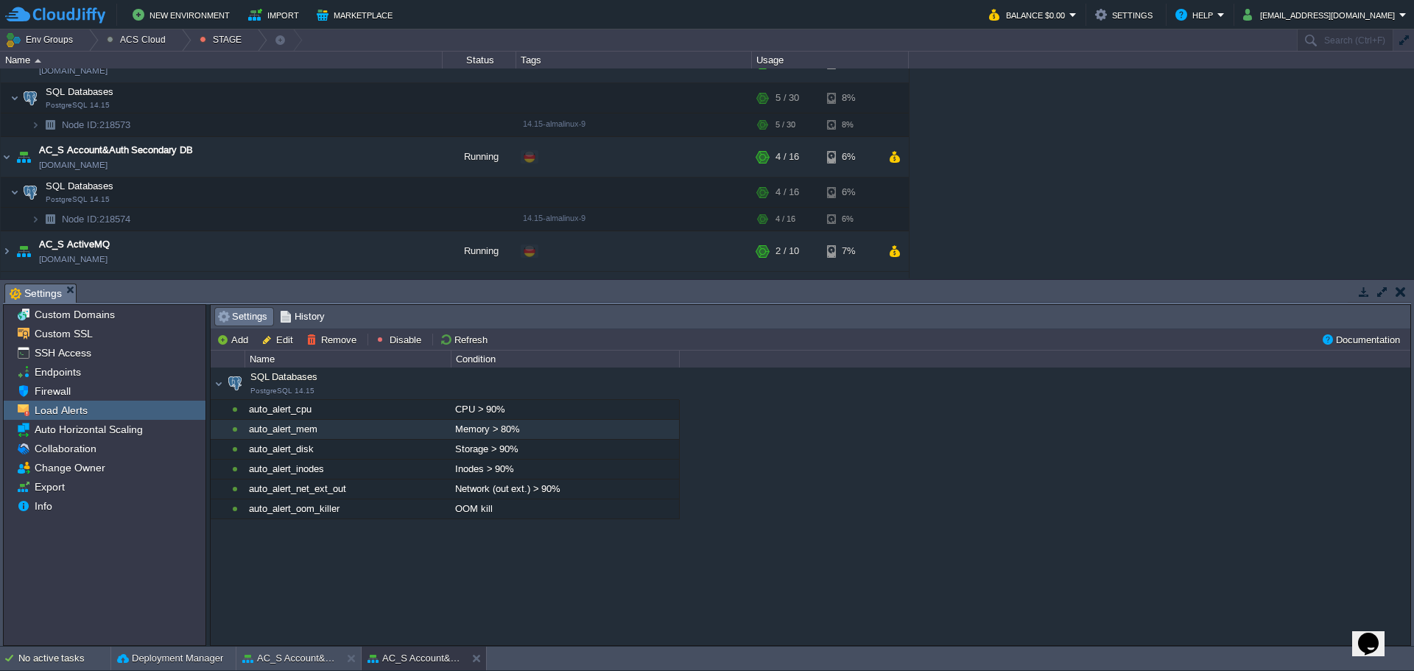
type input ">"
type input "80"
type input "10"
type input "12"
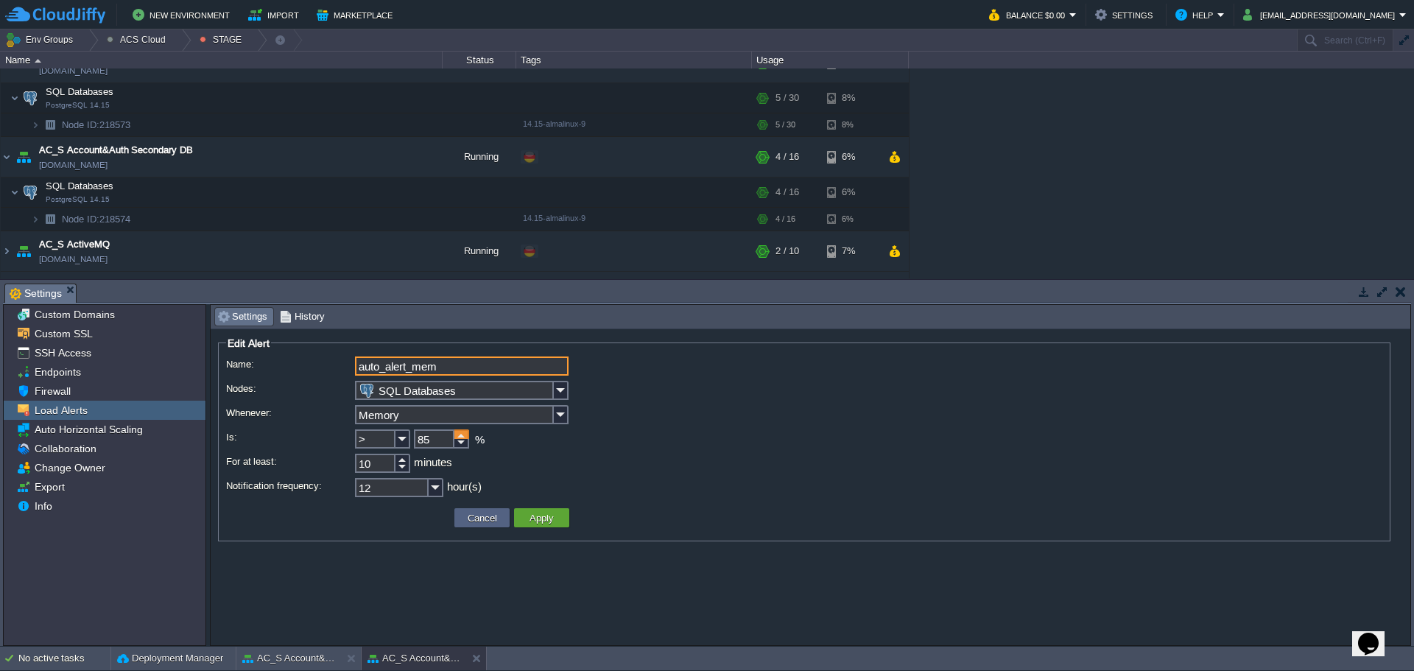
click at [463, 432] on div at bounding box center [461, 434] width 15 height 10
type input "90"
click at [463, 432] on div at bounding box center [461, 434] width 15 height 10
click at [541, 521] on button "Apply" at bounding box center [541, 517] width 33 height 13
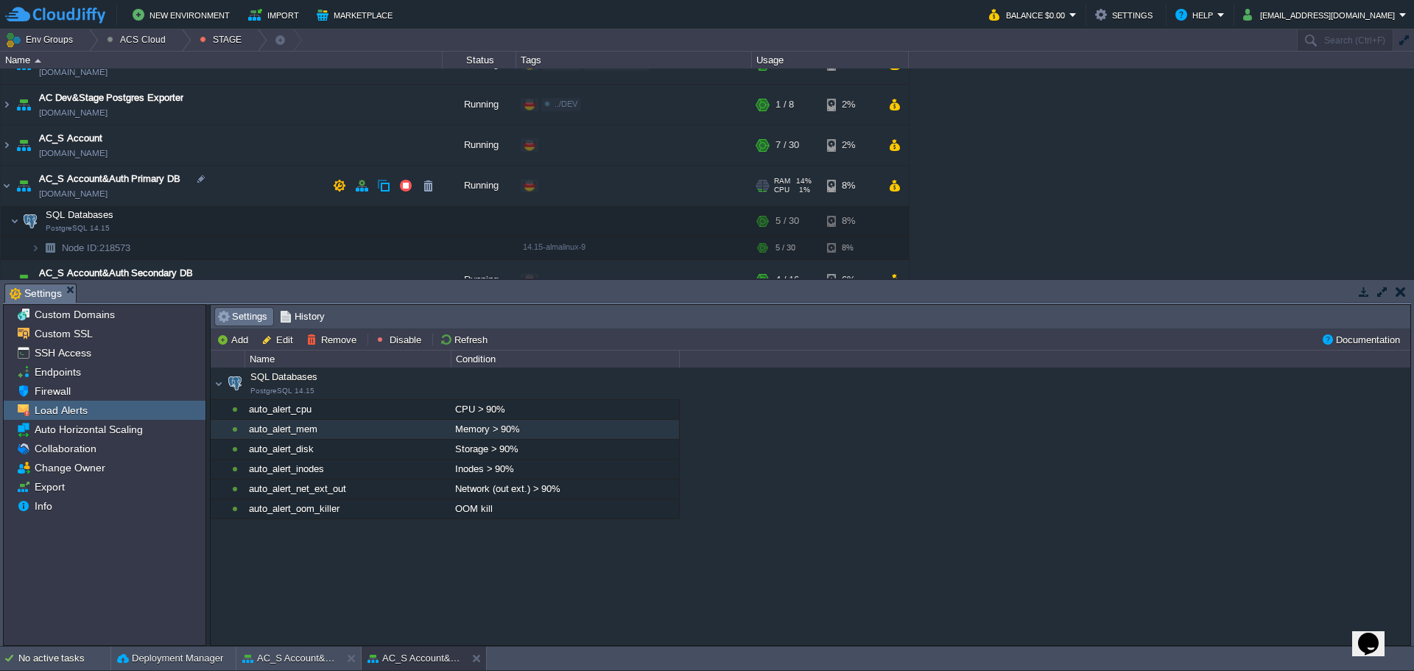
scroll to position [0, 0]
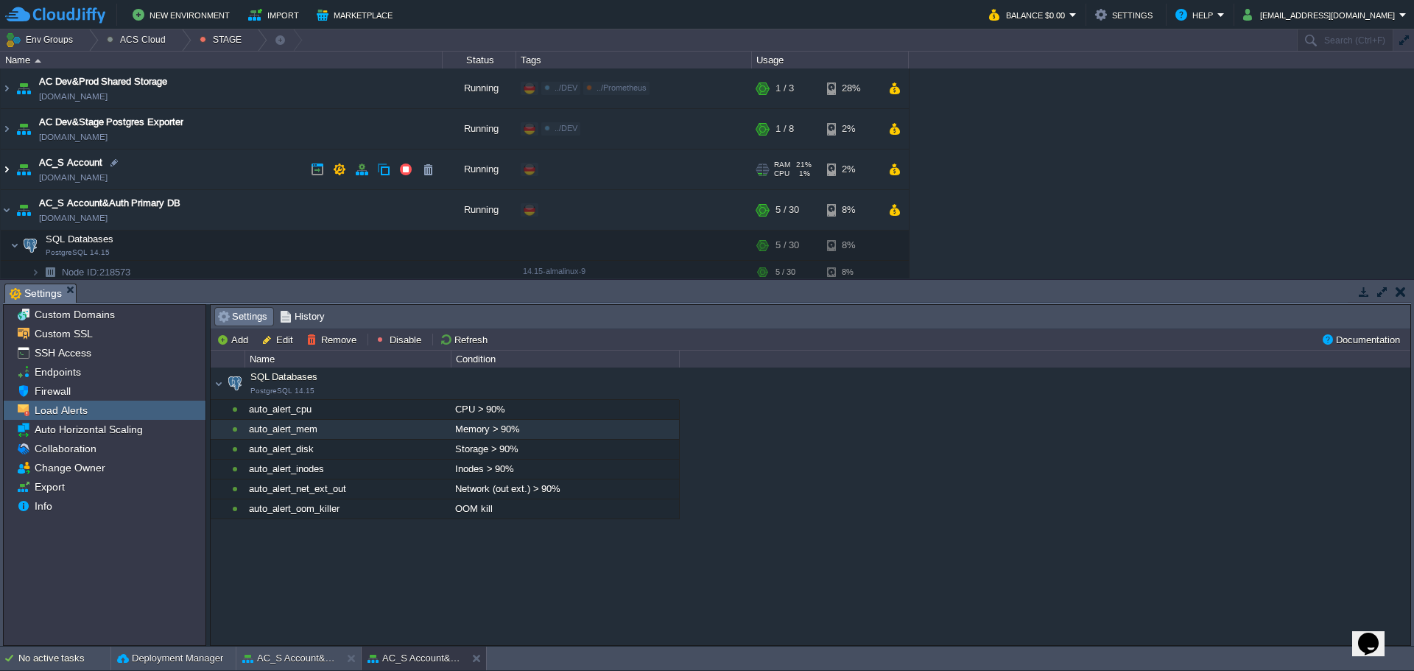
click at [5, 169] on img at bounding box center [7, 170] width 12 height 40
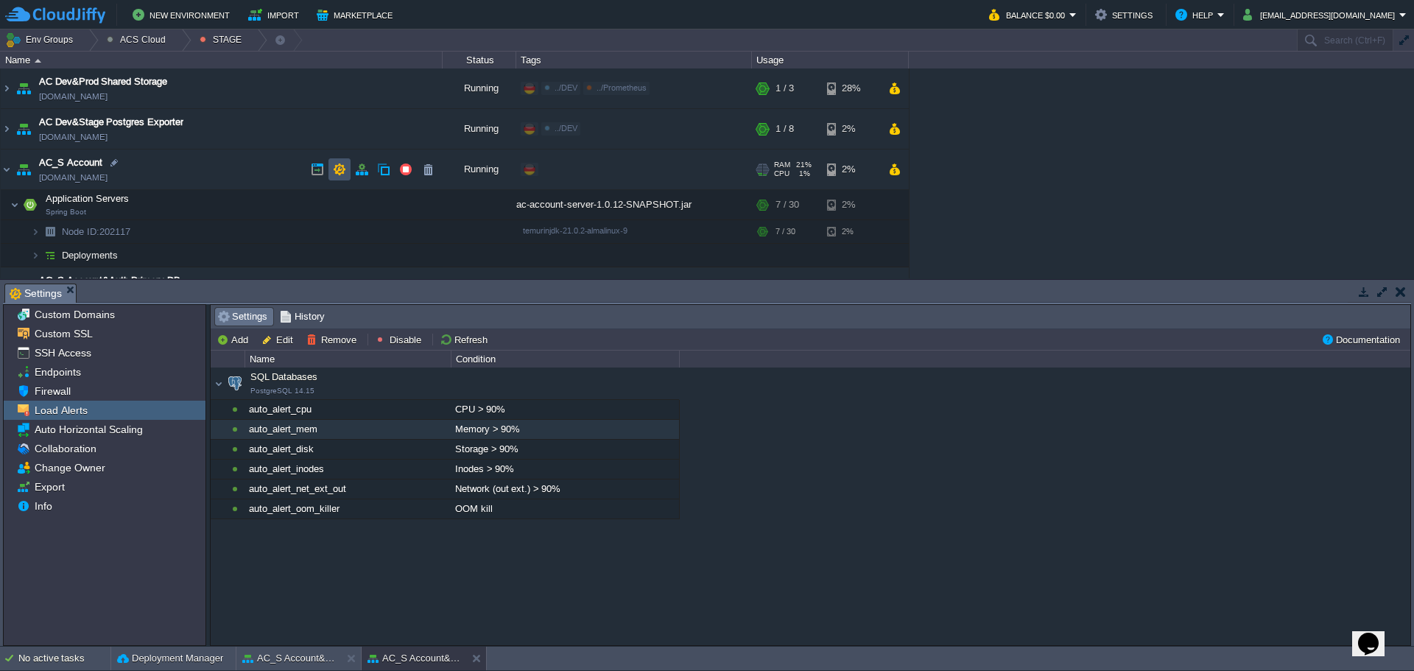
click at [343, 173] on button "button" at bounding box center [339, 169] width 13 height 13
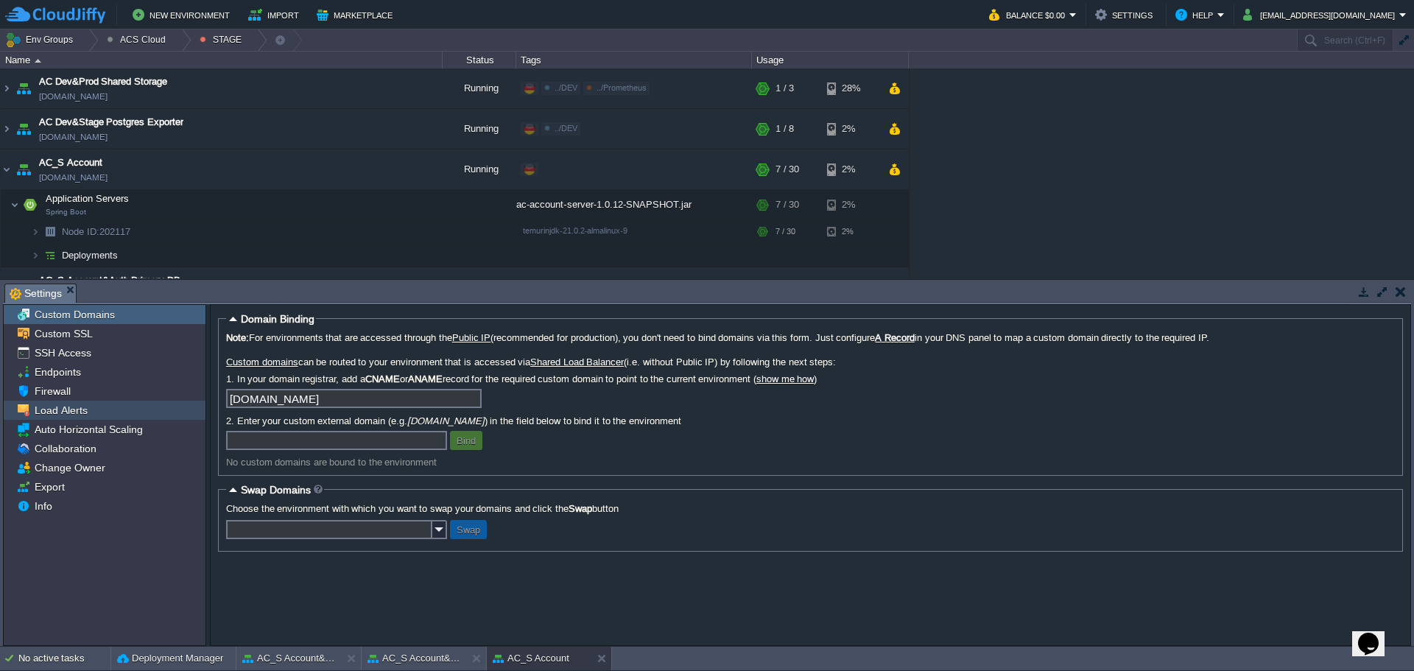
click at [70, 407] on span "Load Alerts" at bounding box center [61, 410] width 58 height 13
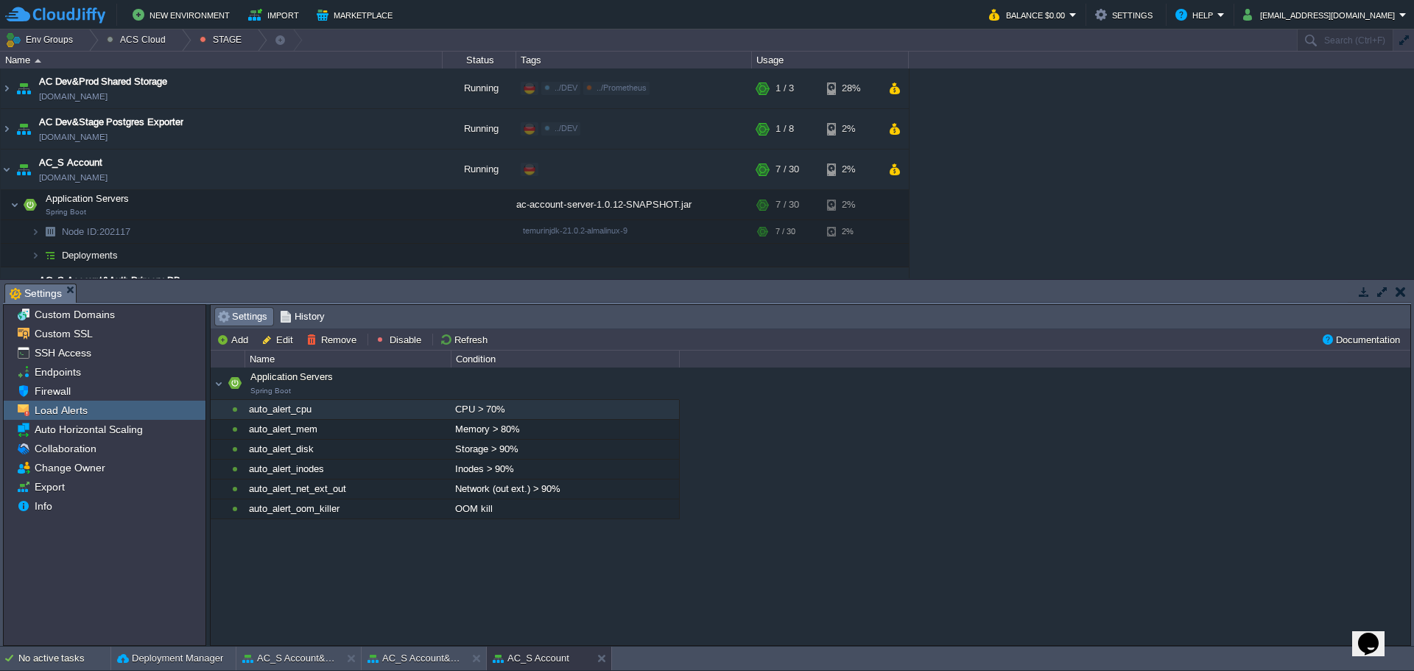
click at [536, 419] on div "CPU > 70%" at bounding box center [565, 409] width 227 height 19
click at [540, 414] on div "CPU > 70%" at bounding box center [565, 409] width 227 height 19
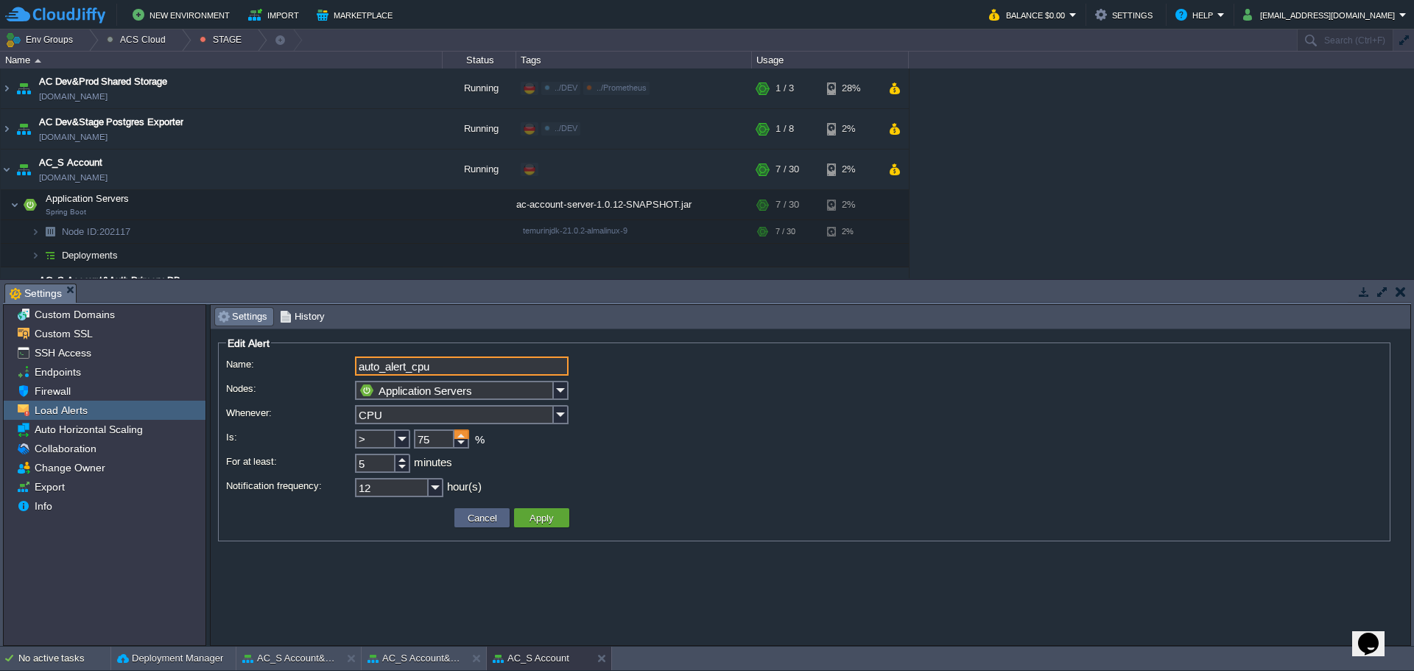
click at [463, 434] on div at bounding box center [461, 434] width 15 height 10
type input "90"
click at [463, 434] on div at bounding box center [461, 434] width 15 height 10
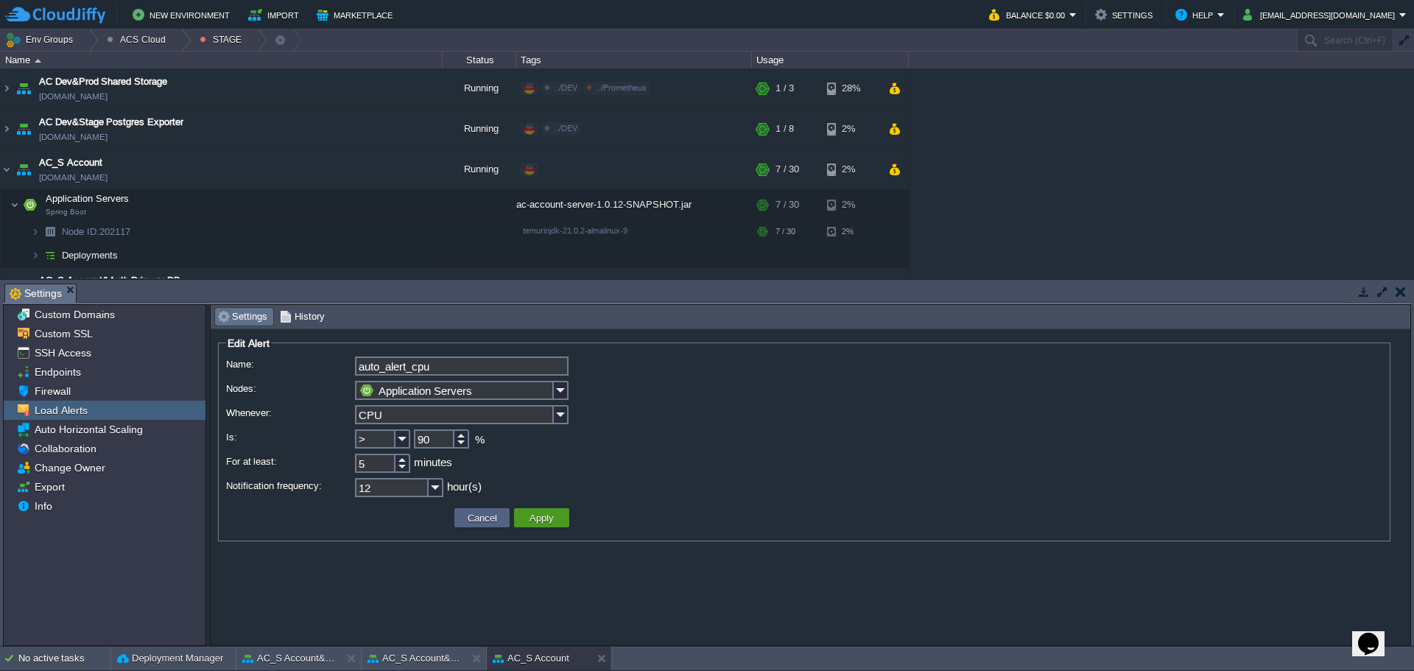
click at [552, 521] on button "Apply" at bounding box center [541, 517] width 33 height 13
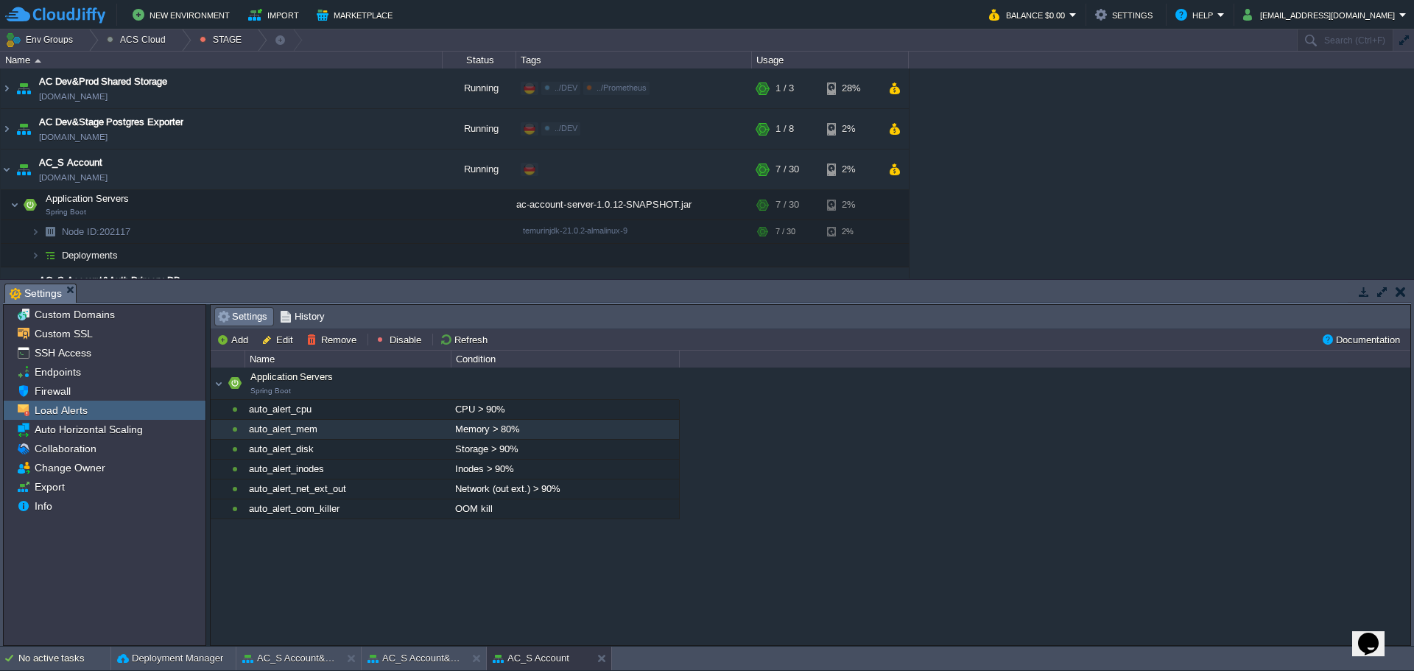
click at [557, 426] on div "Memory > 80%" at bounding box center [565, 429] width 227 height 19
type input "auto_alert_mem"
type input "Application Servers"
type input "Memory"
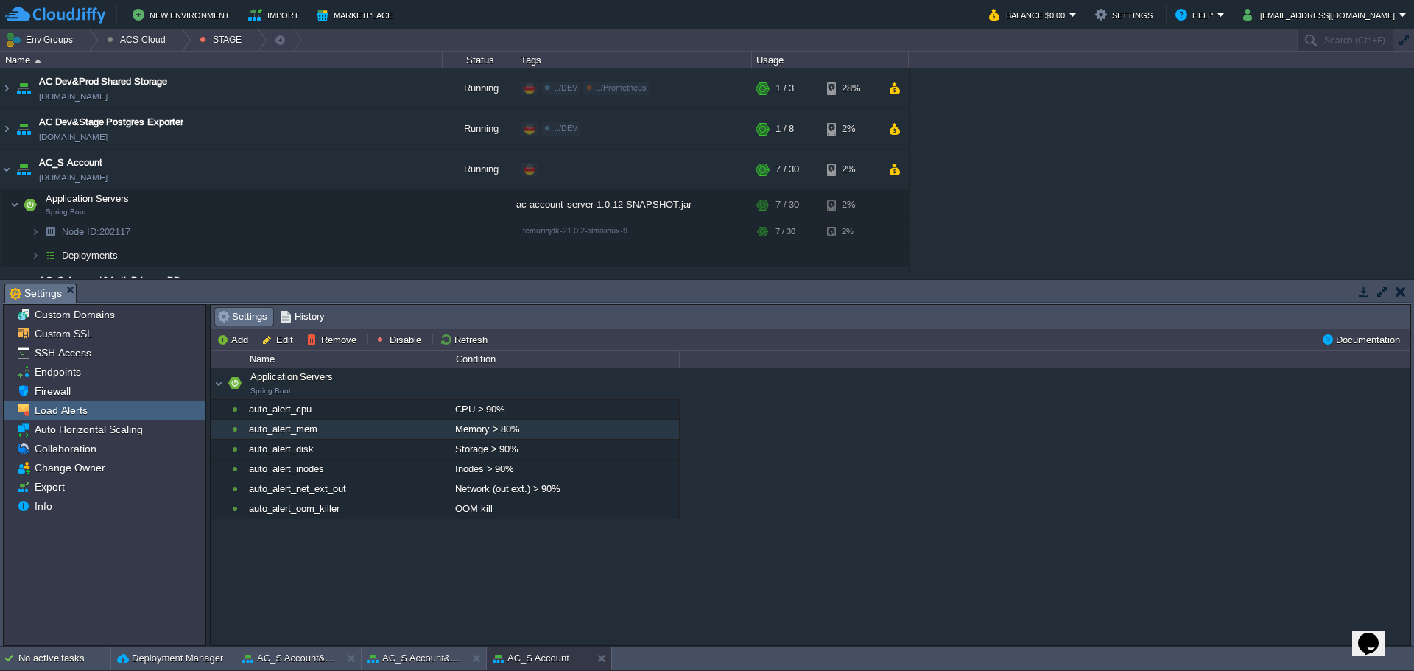
type input ">"
type input "80"
type input "10"
type input "12"
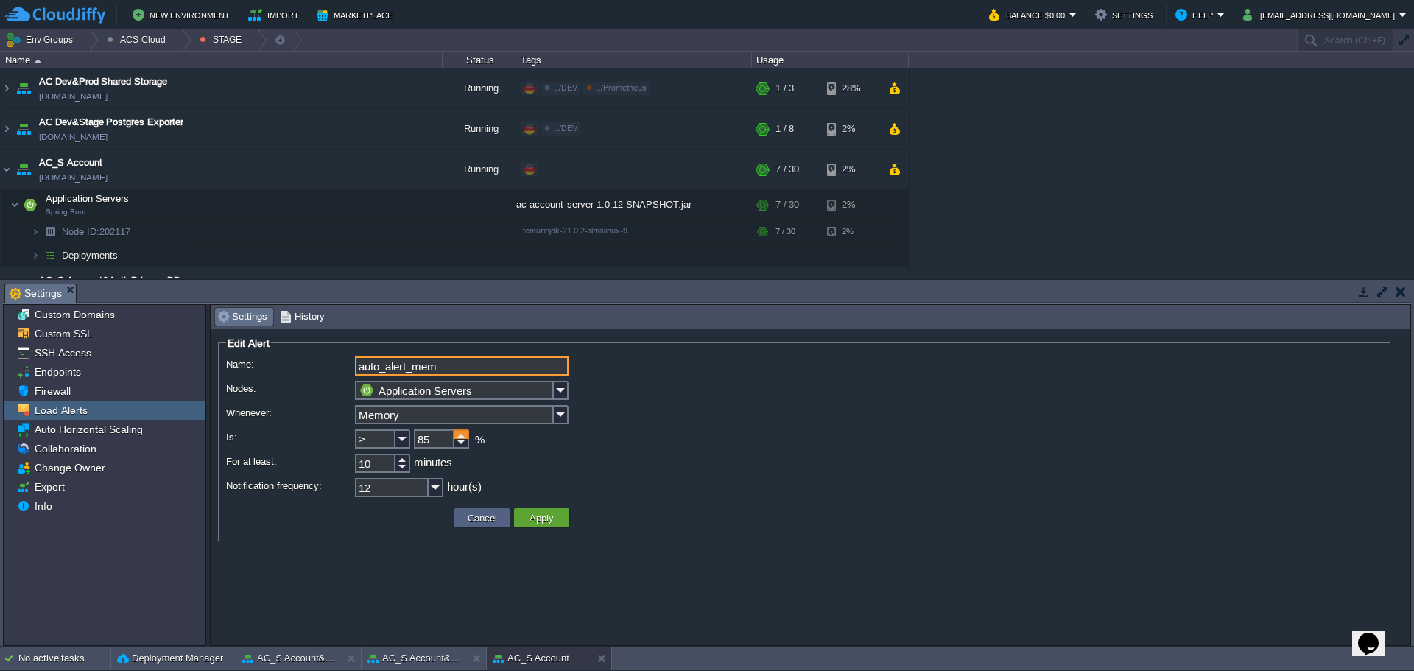
click at [463, 432] on div at bounding box center [461, 434] width 15 height 10
type input "90"
click at [463, 432] on div at bounding box center [461, 434] width 15 height 10
click at [553, 519] on button "Apply" at bounding box center [541, 517] width 33 height 13
